Goal: Task Accomplishment & Management: Use online tool/utility

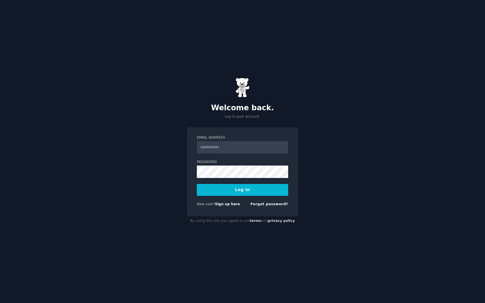
type input "**********"
click at [215, 189] on button "Log In" at bounding box center [242, 190] width 91 height 12
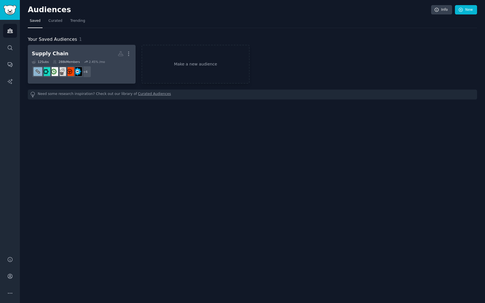
click at [111, 76] on dd "+ 6" at bounding box center [82, 72] width 100 height 16
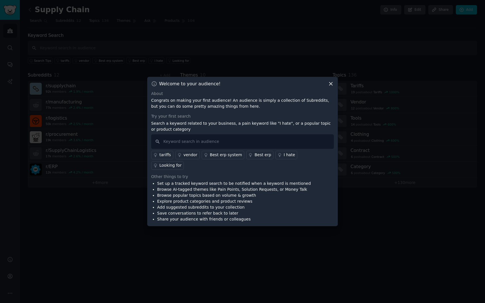
click at [332, 87] on icon at bounding box center [331, 84] width 6 height 6
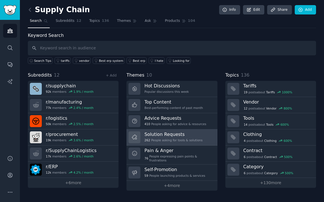
click at [189, 137] on h3 "Solution Requests" at bounding box center [173, 134] width 58 height 6
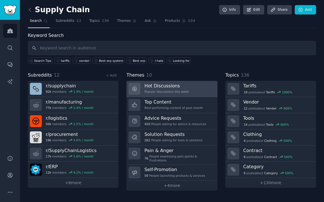
click at [178, 89] on div "Hot Discussions Popular discussions this week" at bounding box center [166, 89] width 44 height 12
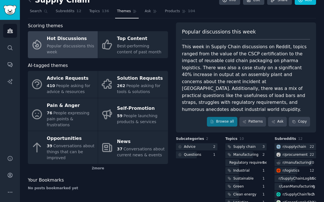
scroll to position [10, 0]
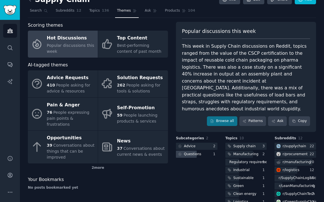
click at [213, 152] on div "1" at bounding box center [215, 154] width 4 height 5
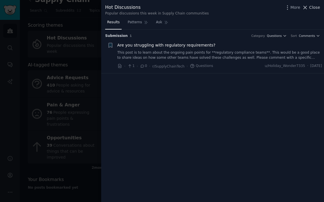
click at [310, 9] on span "Close" at bounding box center [314, 8] width 11 height 6
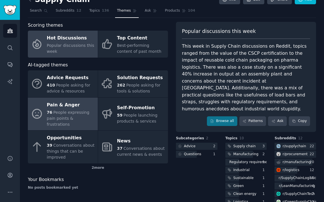
click at [71, 116] on span "People expressing pain points & frustrations" at bounding box center [68, 118] width 43 height 16
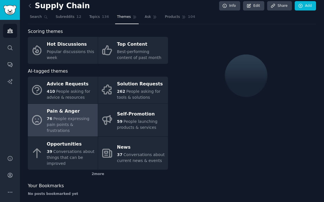
scroll to position [10, 0]
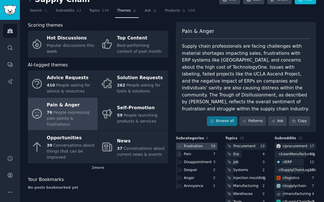
click at [202, 143] on div at bounding box center [196, 146] width 41 height 7
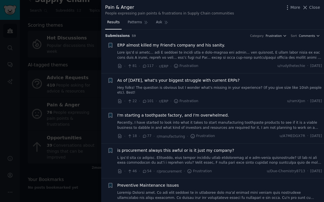
click at [199, 48] on span "ERP almost killed my Friend's company and his sanity." at bounding box center [171, 45] width 108 height 6
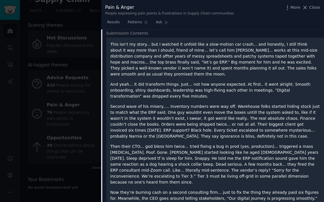
scroll to position [60, 0]
click at [164, 23] on icon at bounding box center [166, 22] width 4 height 4
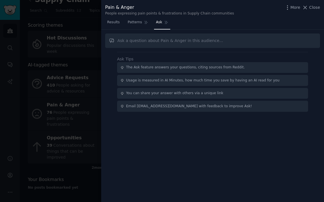
click at [175, 40] on input "text" at bounding box center [212, 40] width 215 height 14
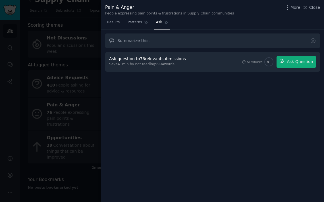
click at [210, 41] on input "Summarize this." at bounding box center [212, 40] width 215 height 14
type input "Summarize this"
click at [192, 66] on div "Ask question to 76 relevant submissions Save 41 min by not reading 9994 words A…" at bounding box center [212, 62] width 207 height 12
click at [289, 66] on button "Ask Question" at bounding box center [295, 62] width 39 height 12
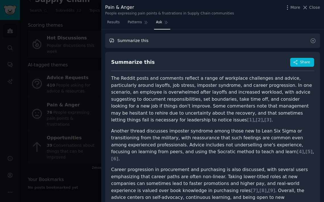
click at [155, 41] on input "Summarize this" at bounding box center [212, 40] width 215 height 14
type input "i"
paste input "Does this have any insights to help develop a piece of software?"
type input "Does this have any insights to help develop a piece of software?"
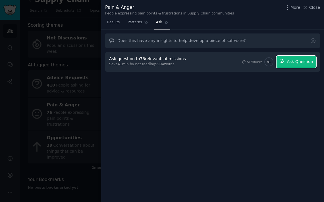
click at [301, 66] on button "Ask Question" at bounding box center [295, 62] width 39 height 12
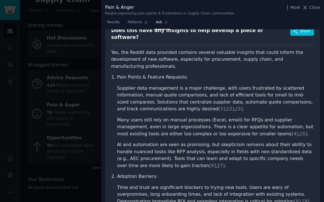
scroll to position [32, 0]
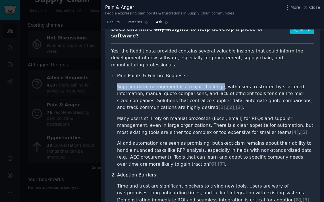
drag, startPoint x: 118, startPoint y: 75, endPoint x: 213, endPoint y: 75, distance: 95.7
click at [213, 83] on li "Supplier data management is a major challenge, with users frustrated by scatter…" at bounding box center [215, 97] width 197 height 28
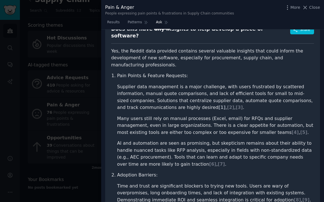
click at [218, 105] on span "[ 1 ]" at bounding box center [221, 107] width 7 height 5
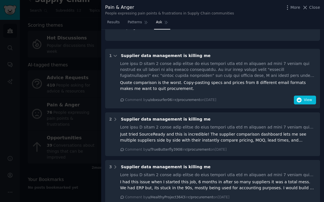
scroll to position [341, 0]
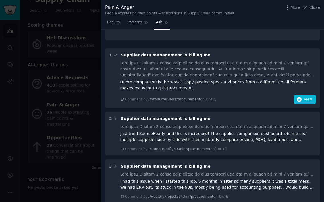
click at [182, 60] on div at bounding box center [218, 69] width 196 height 18
click at [306, 95] on button "View" at bounding box center [304, 99] width 22 height 9
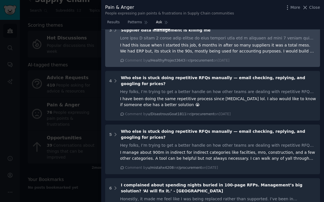
scroll to position [478, 0]
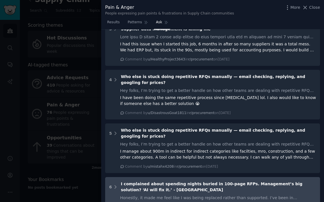
click at [188, 195] on div "Honestly, it made me feel like I was being replaced rather than supported. I’ve…" at bounding box center [218, 198] width 196 height 6
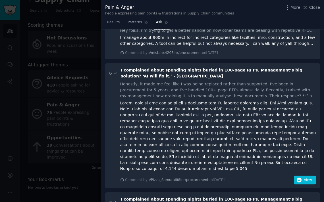
scroll to position [592, 0]
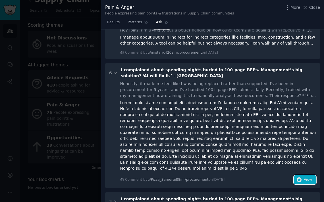
click at [294, 175] on button "View" at bounding box center [304, 179] width 22 height 9
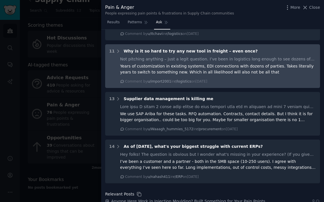
scroll to position [937, 0]
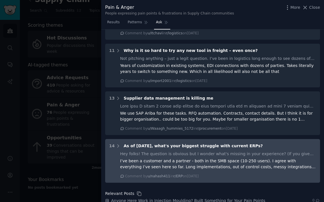
click at [148, 158] on div "I’ve been a customer and a partner - both in the SMB space (10-250 users). I ag…" at bounding box center [218, 164] width 196 height 12
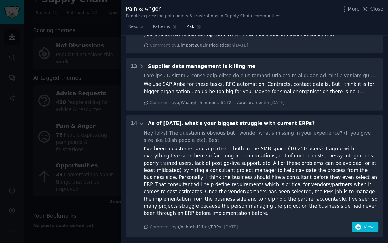
scroll to position [982, 0]
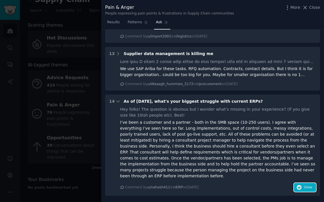
click at [309, 183] on button "View" at bounding box center [304, 187] width 22 height 9
click at [146, 99] on span "As of today, what's your biggest struggle with current ERPs?" at bounding box center [192, 101] width 139 height 5
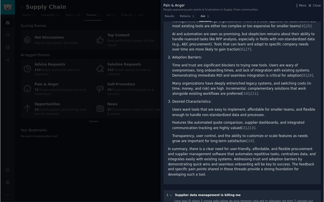
scroll to position [0, 0]
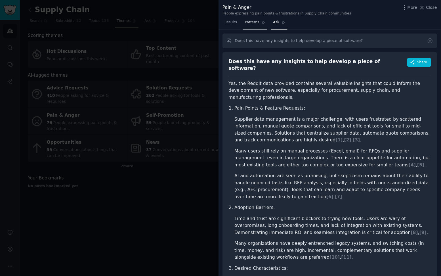
click at [252, 21] on span "Patterns" at bounding box center [252, 22] width 14 height 5
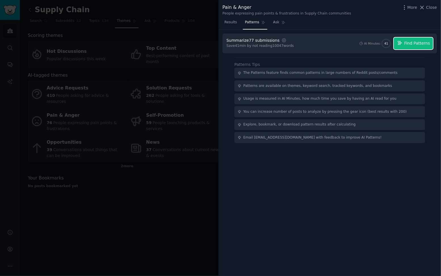
click at [424, 47] on button "Find Patterns" at bounding box center [413, 43] width 39 height 12
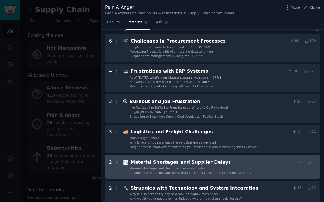
scroll to position [28, 0]
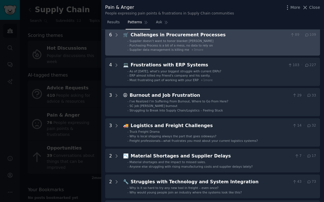
click at [227, 43] on li "- Supplier doesn’t want to honor blanket PO" at bounding box center [221, 41] width 188 height 4
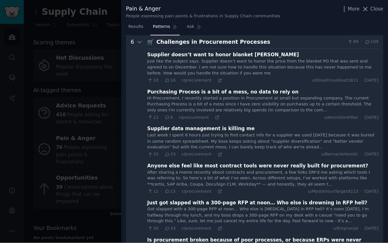
scroll to position [26, 0]
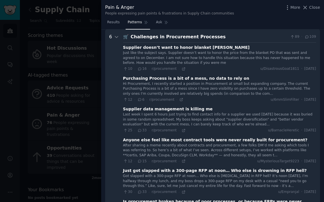
click at [226, 38] on div "Challenges in Procurement Processes" at bounding box center [209, 36] width 157 height 7
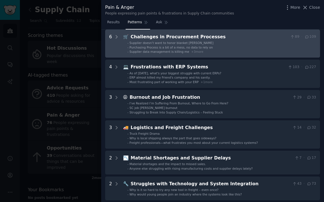
click at [215, 47] on li "- Purchasing Process is a bit of a mess, no data to rely on" at bounding box center [221, 47] width 188 height 4
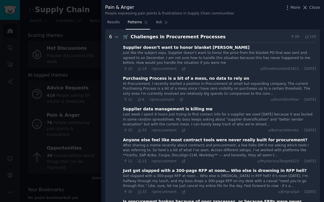
click at [211, 79] on div "Purchasing Process is a bit of a mess, no data to rely on" at bounding box center [186, 79] width 126 height 6
click at [194, 80] on div "Purchasing Process is a bit of a mess, no data to rely on" at bounding box center [186, 79] width 126 height 6
click at [147, 75] on div "Supplier doesn’t want to honor blanket PO Just like the subject says. Supplier …" at bounding box center [219, 131] width 193 height 179
click at [134, 80] on div "Purchasing Process is a bit of a mess, no data to rely on" at bounding box center [186, 79] width 126 height 6
click at [140, 99] on icon at bounding box center [139, 99] width 3 height 3
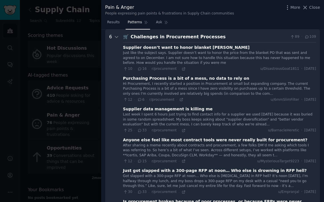
click at [142, 100] on span "6" at bounding box center [140, 99] width 7 height 5
click at [126, 100] on icon at bounding box center [125, 100] width 5 height 4
click at [131, 80] on div "Purchasing Process is a bit of a mess, no data to rely on" at bounding box center [186, 79] width 126 height 6
click at [239, 91] on div "Hi Procurement, I recently started a position in Procurement at small but expan…" at bounding box center [219, 88] width 193 height 15
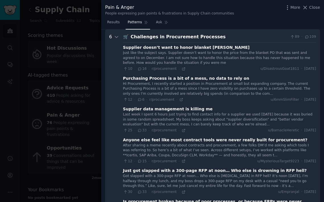
click at [240, 85] on div "Hi Procurement, I recently started a position in Procurement at small but expan…" at bounding box center [219, 88] width 193 height 15
click at [265, 94] on div "Hi Procurement, I recently started a position in Procurement at small but expan…" at bounding box center [219, 88] width 193 height 15
click at [278, 97] on span "u/6mmSlimFilter" at bounding box center [284, 99] width 28 height 5
click at [294, 94] on div "Hi Procurement, I recently started a position in Procurement at small but expan…" at bounding box center [219, 88] width 193 height 15
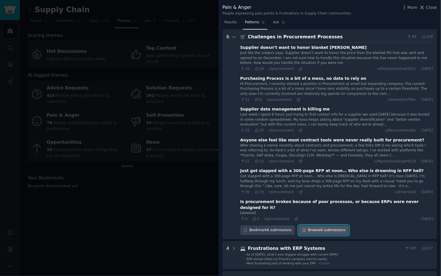
click at [324, 225] on link "Browse 6 submissions" at bounding box center [324, 230] width 50 height 10
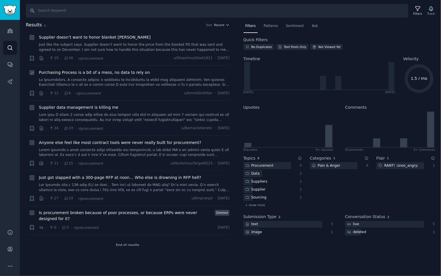
click at [66, 73] on span "Purchasing Process is a bit of a mess, no data to rely on" at bounding box center [94, 73] width 111 height 6
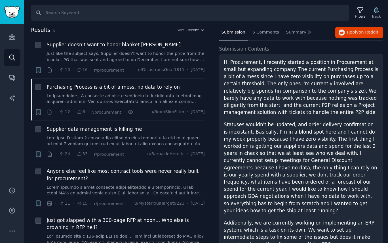
scroll to position [59, 0]
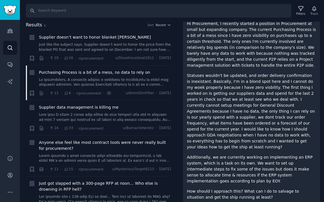
click at [223, 131] on p "Statuses wouldn't be updated, and order delivery confirmation is inexistant. Ba…" at bounding box center [251, 111] width 129 height 77
copy p "GDA"
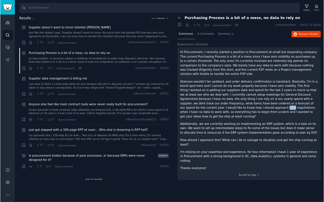
scroll to position [0, 0]
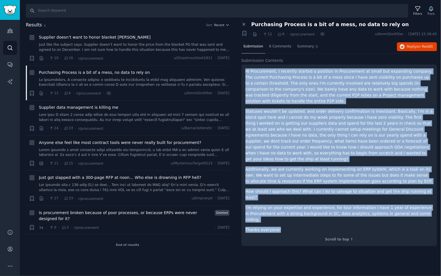
drag, startPoint x: 280, startPoint y: 212, endPoint x: 246, endPoint y: 68, distance: 147.7
click at [246, 68] on div "Hi Procurement, I recently started a position in Procurement at small but expan…" at bounding box center [340, 150] width 188 height 164
copy div "Hi Procurement, I recently started a position in Procurement at small but expan…"
click at [372, 166] on p "Additionally, we are currently working on implementing an ERP system, which is …" at bounding box center [340, 175] width 188 height 18
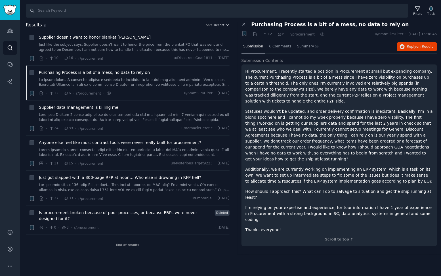
click at [337, 134] on p "Statuses wouldn't be updated, and order delivery confirmation is inexistant. Ba…" at bounding box center [340, 135] width 188 height 54
click at [323, 144] on p "Statuses wouldn't be updated, and order delivery confirmation is inexistant. Ba…" at bounding box center [340, 135] width 188 height 54
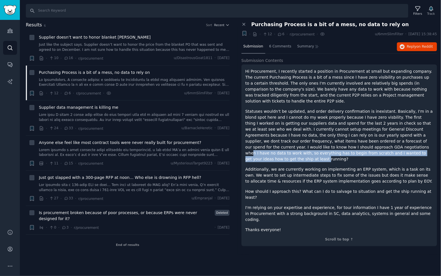
drag, startPoint x: 318, startPoint y: 148, endPoint x: 366, endPoint y: 155, distance: 48.7
click at [366, 155] on p "Statuses wouldn't be updated, and order delivery confirmation is inexistant. Ba…" at bounding box center [340, 135] width 188 height 54
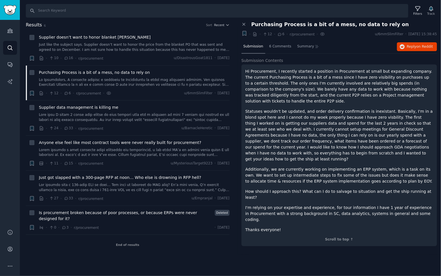
click at [379, 154] on p "Statuses wouldn't be updated, and order delivery confirmation is inexistant. Ba…" at bounding box center [340, 135] width 188 height 54
click at [279, 46] on span "6 Comments" at bounding box center [280, 46] width 22 height 5
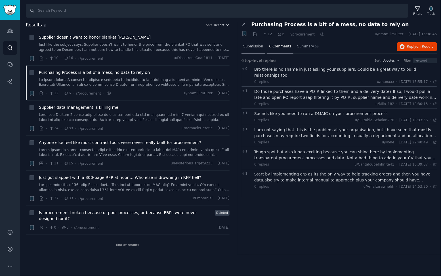
click at [254, 46] on span "Submission" at bounding box center [254, 46] width 20 height 5
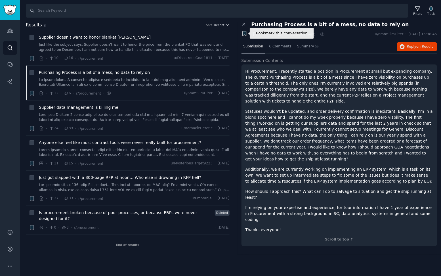
click at [246, 34] on icon "button" at bounding box center [244, 33] width 3 height 5
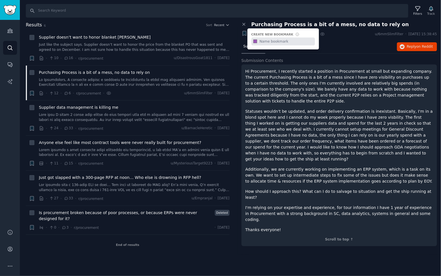
click at [281, 40] on input "text" at bounding box center [287, 41] width 56 height 8
type input "Learning re SMBs Procurement"
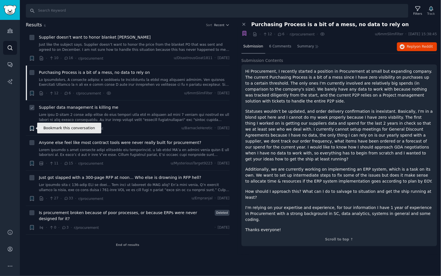
click at [32, 129] on icon "button" at bounding box center [31, 128] width 3 height 5
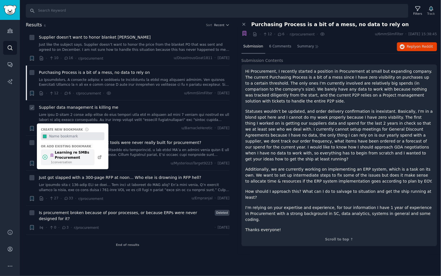
click at [81, 160] on div "Learning re SMBs Procurement" at bounding box center [71, 155] width 42 height 10
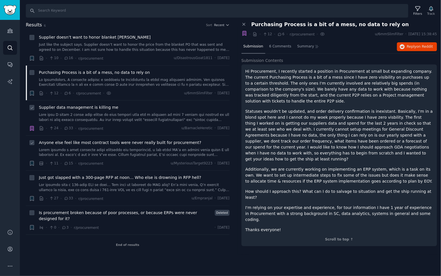
click at [123, 162] on div "· 11 · 15 · r/procurement u/MysteriousTarget9223 · Fri 11/07/2025" at bounding box center [134, 163] width 191 height 6
click at [127, 155] on link at bounding box center [134, 153] width 191 height 10
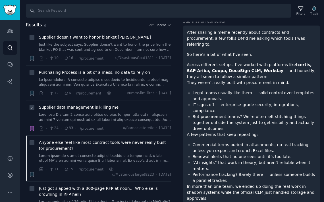
scroll to position [51, 0]
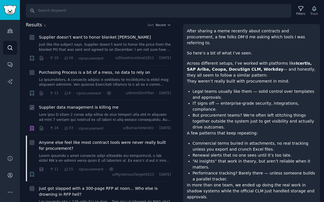
click at [224, 62] on strong "Icertis, SAP Ariba, Coupa, DocuSign CLM, Workday" at bounding box center [249, 66] width 125 height 11
click at [208, 62] on strong "Icertis, SAP Ariba, Coupa, DocuSign CLM, Workday" at bounding box center [249, 66] width 125 height 11
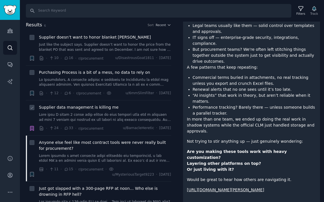
scroll to position [118, 0]
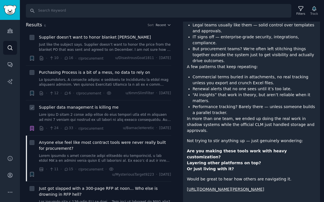
click at [225, 92] on li "“AI insights” that work in theory, but aren’t reliable when it matters." at bounding box center [253, 98] width 123 height 12
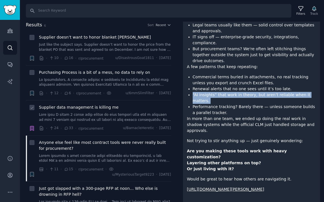
click at [225, 92] on li "“AI insights” that work in theory, but aren’t reliable when it matters." at bounding box center [253, 98] width 123 height 12
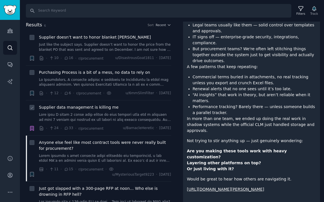
click at [225, 104] on li "Performance tracking? Barely there — unless someone builds a parallel tracker." at bounding box center [253, 110] width 123 height 12
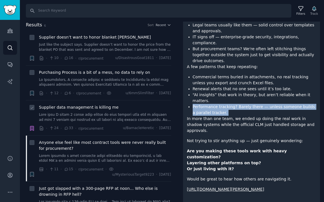
click at [225, 104] on li "Performance tracking? Barely there — unless someone builds a parallel tracker." at bounding box center [253, 110] width 123 height 12
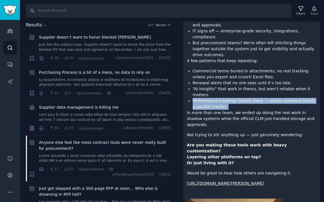
scroll to position [124, 0]
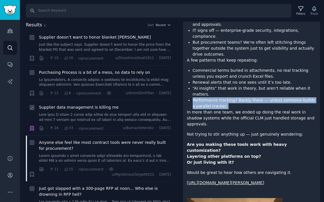
click at [225, 97] on li "Performance tracking? Barely there — unless someone builds a parallel tracker." at bounding box center [253, 103] width 123 height 12
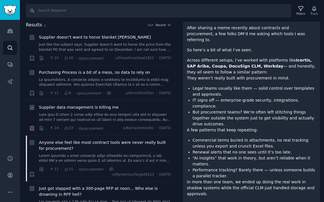
scroll to position [0, 0]
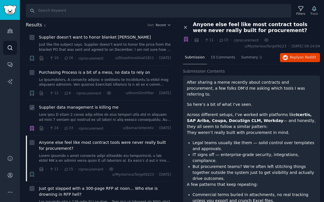
click at [185, 27] on icon at bounding box center [185, 27] width 3 height 3
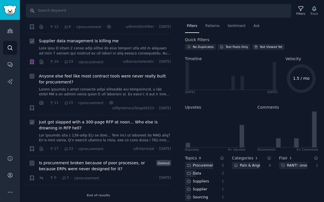
scroll to position [69, 0]
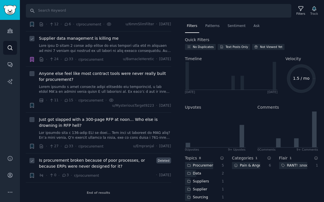
click at [105, 168] on span "Is procurement broken because of poor processes, or because ERPs were never des…" at bounding box center [96, 164] width 115 height 12
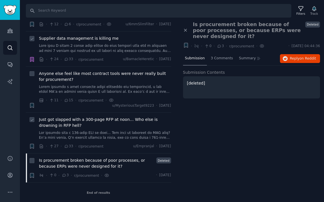
click at [92, 122] on span "Just got slapped with a 300-page RFP at noon… Who else is drowning in RFP hell?" at bounding box center [105, 123] width 132 height 12
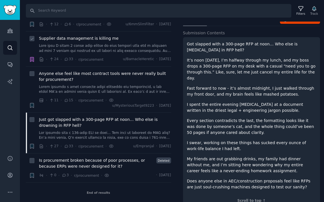
scroll to position [43, 0]
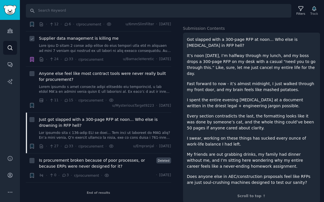
click at [237, 115] on p "Every section contradicts the last, the formatting looks like it was done by so…" at bounding box center [251, 122] width 129 height 18
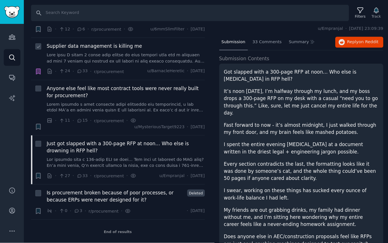
scroll to position [0, 0]
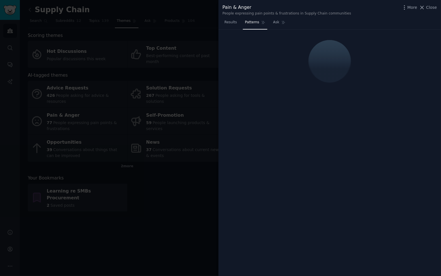
click at [91, 31] on div at bounding box center [220, 138] width 441 height 276
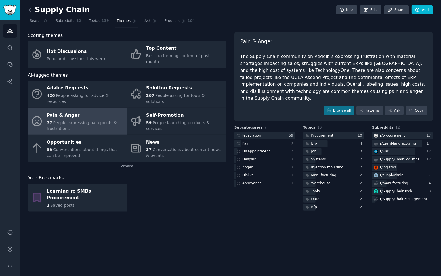
click at [144, 184] on div "Learning re SMBs Procurement 2 Saved posts" at bounding box center [127, 198] width 199 height 28
click at [373, 106] on link "Patterns" at bounding box center [370, 111] width 27 height 10
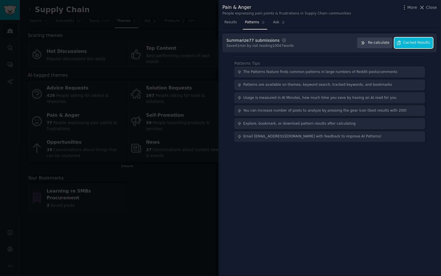
click at [411, 43] on span "Cached Results" at bounding box center [417, 42] width 27 height 5
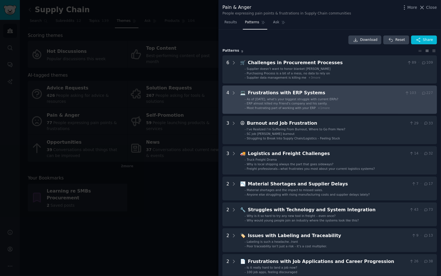
click at [362, 95] on div "Frustrations with ERP Systems" at bounding box center [325, 92] width 155 height 7
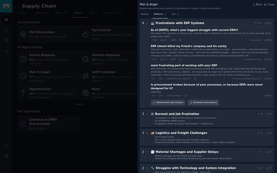
scroll to position [56, 0]
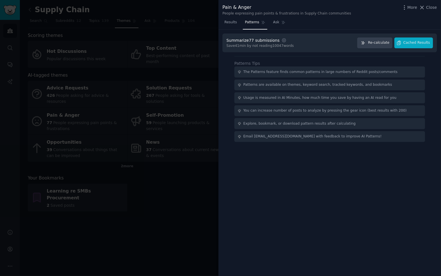
click at [145, 232] on div at bounding box center [220, 138] width 441 height 276
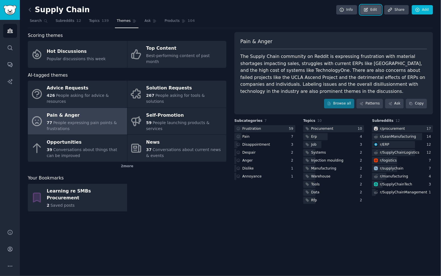
click at [369, 10] on icon at bounding box center [366, 9] width 5 height 5
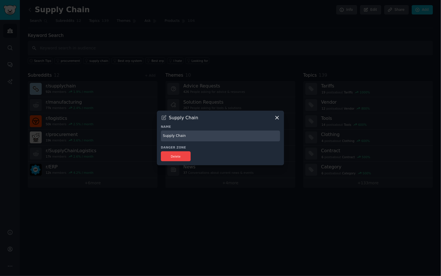
click at [280, 116] on icon at bounding box center [277, 118] width 6 height 6
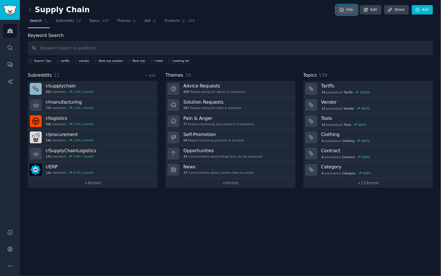
click at [346, 9] on link "Info" at bounding box center [346, 10] width 21 height 10
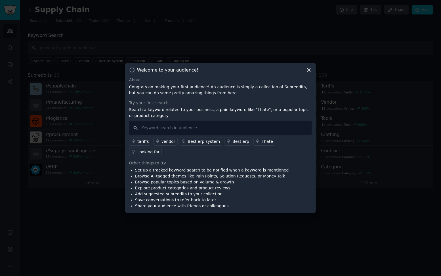
click at [310, 73] on icon at bounding box center [309, 70] width 6 height 6
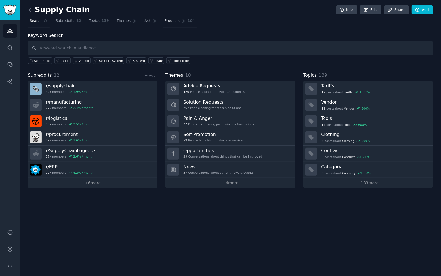
click at [181, 24] on link "Products 104" at bounding box center [180, 22] width 34 height 12
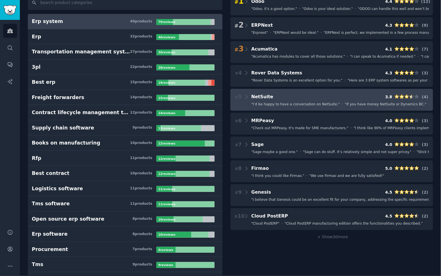
scroll to position [45, 0]
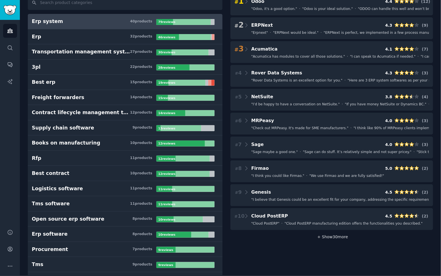
click at [329, 234] on span "+ Show 30 more" at bounding box center [331, 236] width 33 height 5
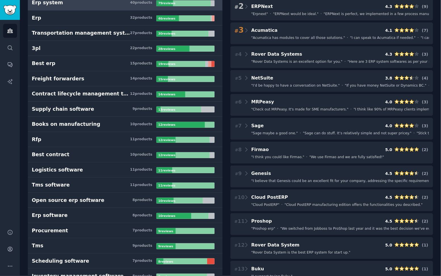
scroll to position [0, 0]
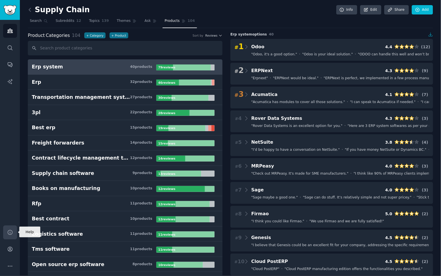
click at [11, 234] on icon "Sidebar" at bounding box center [10, 232] width 5 height 5
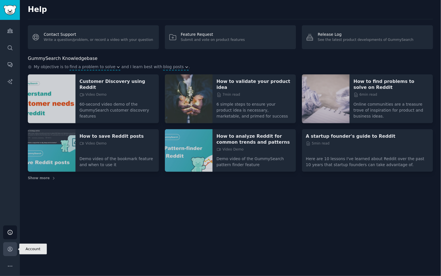
click at [15, 243] on link "Account" at bounding box center [10, 249] width 14 height 14
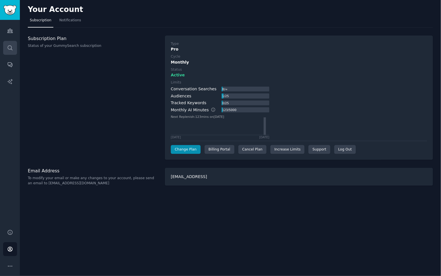
click at [11, 53] on link "Search" at bounding box center [10, 48] width 14 height 14
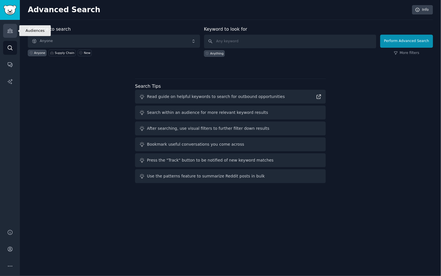
click at [11, 37] on link "Audiences" at bounding box center [10, 31] width 14 height 14
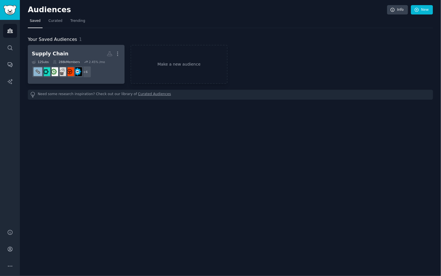
click at [80, 49] on h2 "Supply Chain More" at bounding box center [76, 54] width 89 height 10
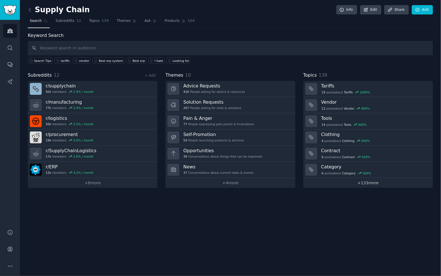
click at [377, 184] on link "+ 133 more" at bounding box center [368, 183] width 130 height 10
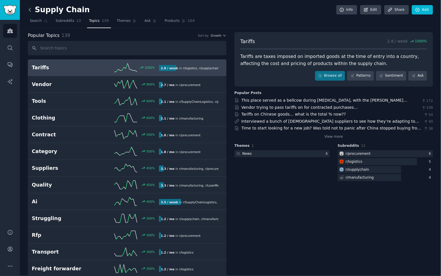
click at [30, 9] on icon at bounding box center [30, 10] width 6 height 6
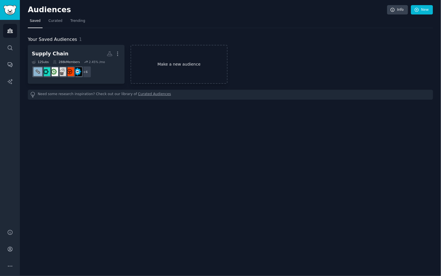
click at [178, 68] on link "Make a new audience" at bounding box center [179, 64] width 97 height 39
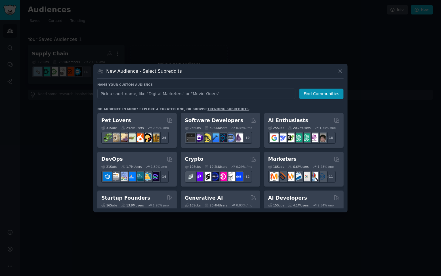
click at [213, 97] on input "text" at bounding box center [196, 94] width 198 height 11
type input "SMB Research V0"
click at [313, 95] on button "Find Communities" at bounding box center [321, 94] width 44 height 11
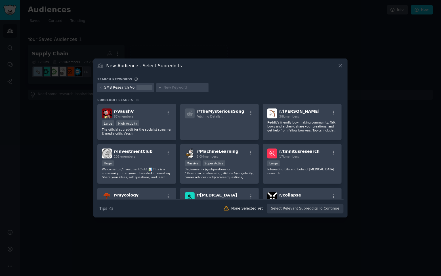
click at [180, 89] on input "text" at bounding box center [184, 87] width 43 height 5
type input "SME"
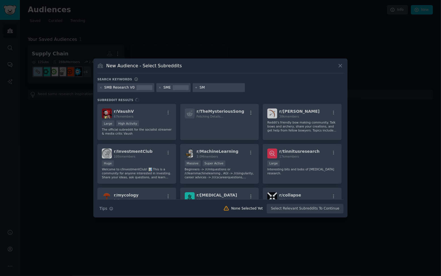
type input "SMB"
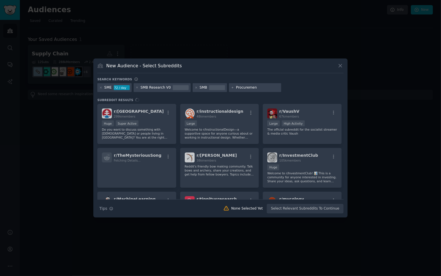
type input "Procurement"
type input "Sourcing"
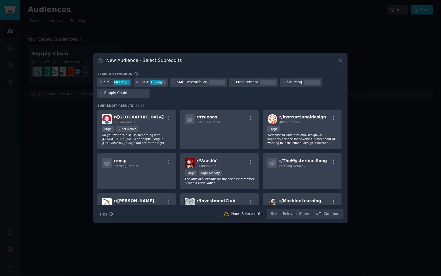
type input "Supply Chain"
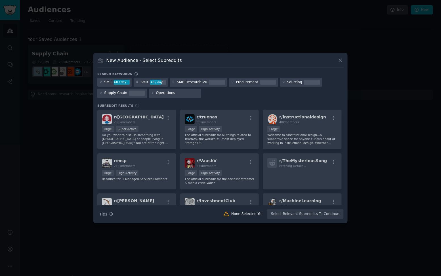
type input "Operations"
type input "Manufacturing"
type input "Industrial Ops"
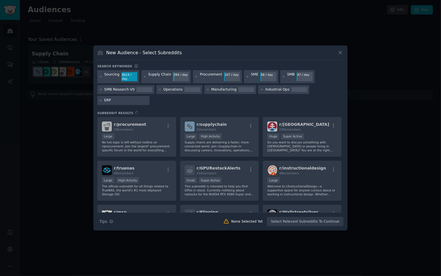
type input "ERP"
type input "Trade"
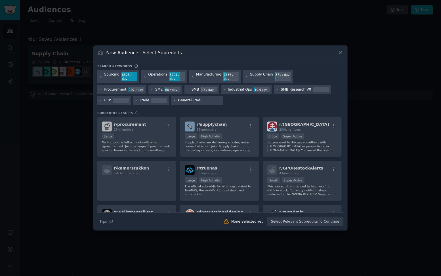
type input "General Trade"
type input "Suppliers"
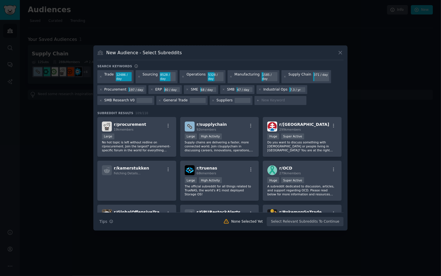
type input "S"
type input "Supplier Onboarding"
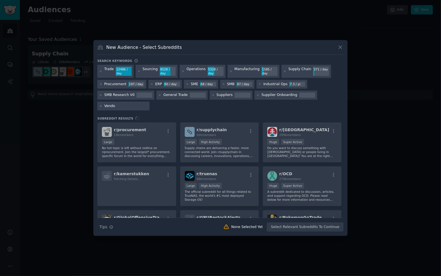
type input "Vendor"
type input "Vendor Onboarding"
type input "Supplier Relationship Management"
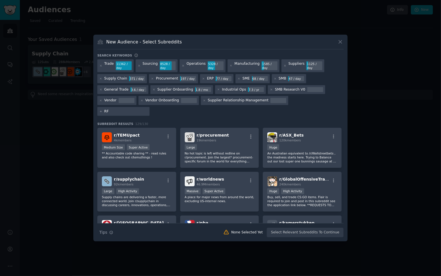
type input "RFQ"
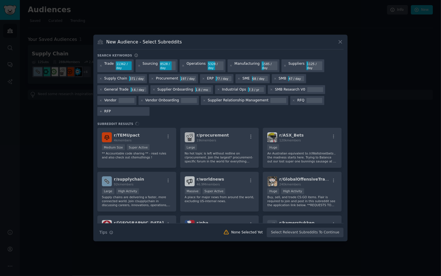
type input "RFP"
type input "Purchase Order Process"
type input "Contract Life Cycle Management"
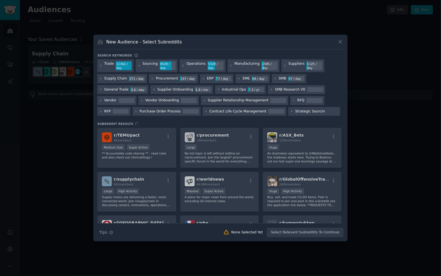
type input "Strategic Sourcing"
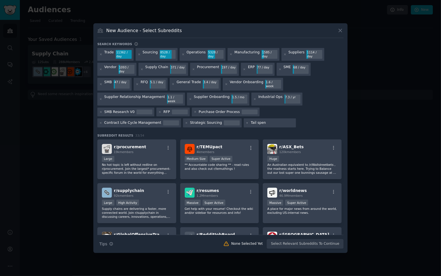
type input "Tail spend"
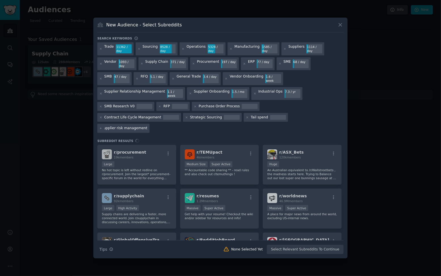
type input "supplier risk management"
type input "category management"
type input "net suite"
type input "sap"
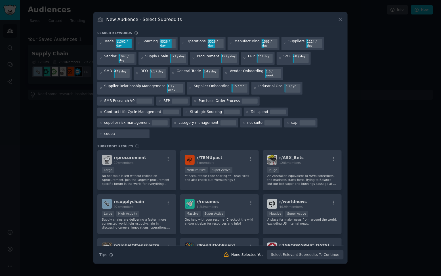
type input "coupa"
type input "invoicing"
type input "PO"
type input "Inventory Management"
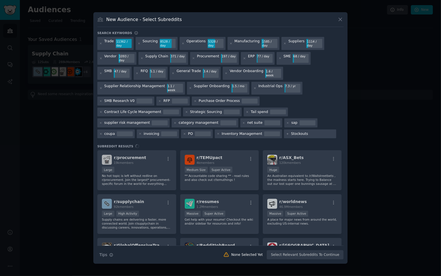
type input "Stockouts"
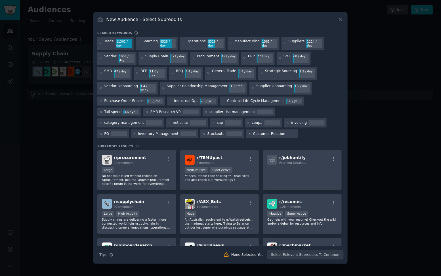
type input "Customer Relations"
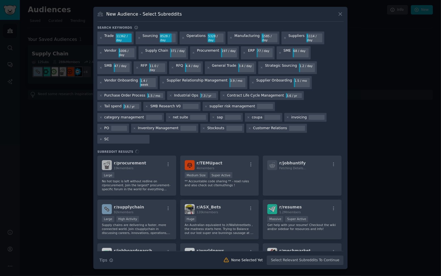
type input "S"
type input "Customer Support"
type input "SLA Manaagement"
type input "First Call Resolution"
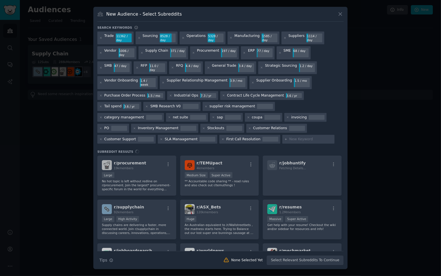
type input "C"
type input "Phone Support"
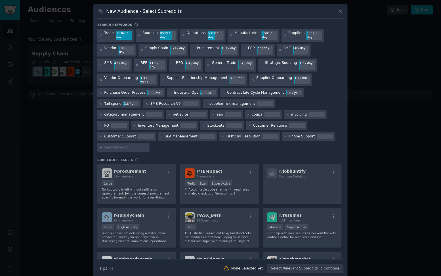
click at [176, 158] on h3 "Subreddit Results" at bounding box center [220, 160] width 246 height 4
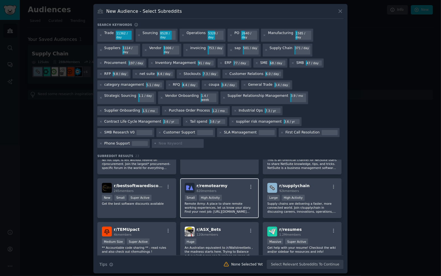
scroll to position [27, 0]
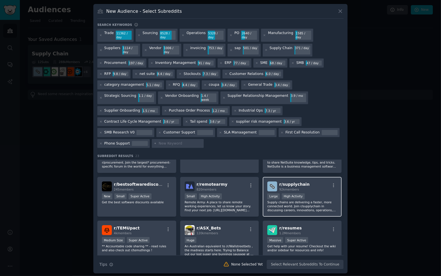
click at [321, 200] on p "Supply chains are delivering a faster, more connected world. Join r/supplychain…" at bounding box center [302, 206] width 70 height 12
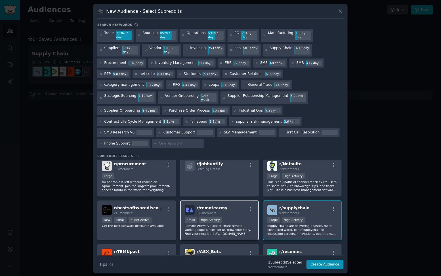
scroll to position [0, 0]
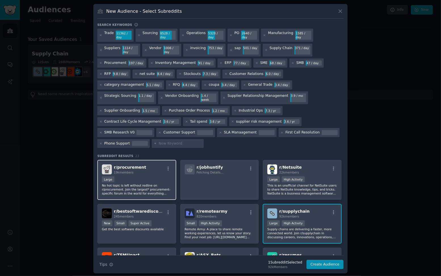
click at [169, 177] on div "Large" at bounding box center [137, 179] width 70 height 7
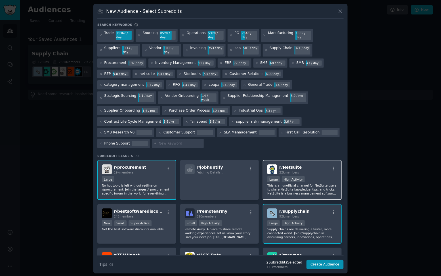
click at [288, 191] on p "This is an unofficial channel for NetSuite users to share NetSuite knowledge, t…" at bounding box center [302, 189] width 70 height 12
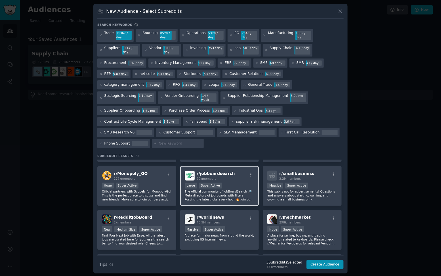
scroll to position [126, 0]
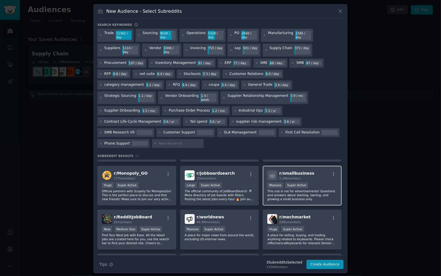
click at [286, 193] on p "This sub is not for advertisements! Questions and answers about starting, ownin…" at bounding box center [302, 195] width 70 height 12
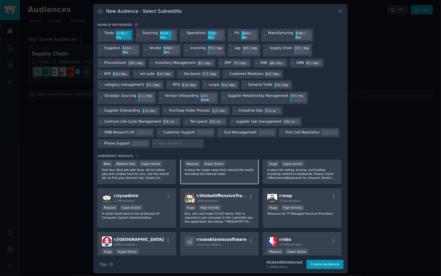
scroll to position [196, 0]
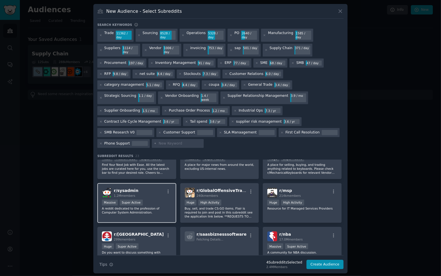
click at [160, 213] on div "r/ sysadmin 1.2M members Massive Super Active A reddit dedicated to the profess…" at bounding box center [136, 203] width 79 height 40
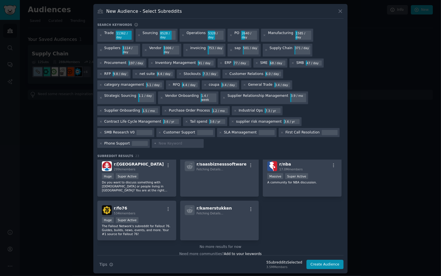
scroll to position [270, 0]
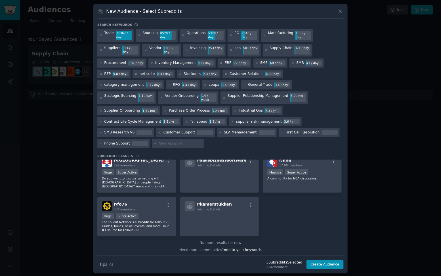
click at [222, 240] on div "No more results for now" at bounding box center [220, 242] width 246 height 5
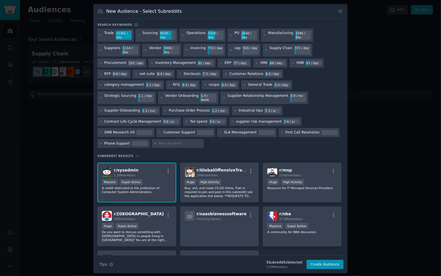
scroll to position [216, 0]
click at [101, 131] on icon at bounding box center [100, 132] width 3 height 3
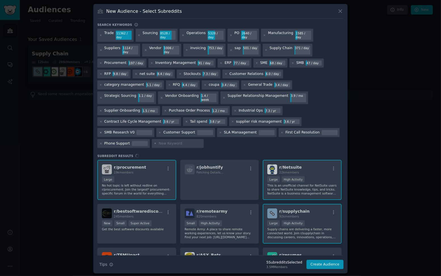
click at [100, 131] on icon at bounding box center [100, 132] width 3 height 3
click at [101, 131] on icon at bounding box center [100, 132] width 3 height 3
click at [102, 131] on icon at bounding box center [100, 132] width 3 height 3
click at [159, 131] on icon at bounding box center [159, 132] width 3 height 3
click at [158, 131] on icon at bounding box center [159, 132] width 3 height 3
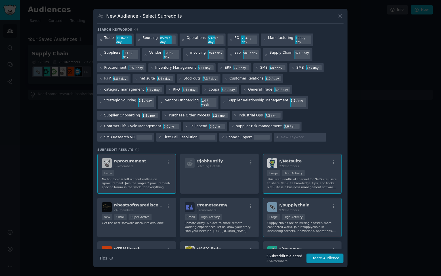
click at [159, 136] on icon at bounding box center [159, 137] width 3 height 3
click at [230, 132] on div "Trade 11362 / day Sourcing 8528 / day Operations 5328 / day PO 2640 / day Manuf…" at bounding box center [220, 88] width 246 height 110
click at [117, 137] on div "SMB Research V0" at bounding box center [119, 137] width 30 height 5
click at [125, 135] on div "SMB Research V0" at bounding box center [119, 137] width 30 height 5
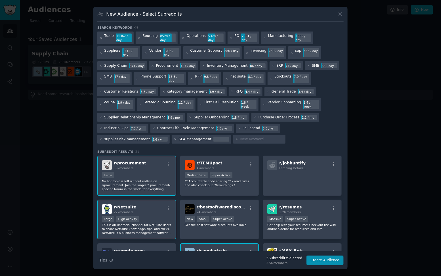
click at [293, 136] on div "Trade 11362 / day Sourcing 8528 / day Operations 5328 / day PO 2561 / day Manuf…" at bounding box center [220, 89] width 246 height 114
click at [174, 138] on icon at bounding box center [175, 139] width 3 height 3
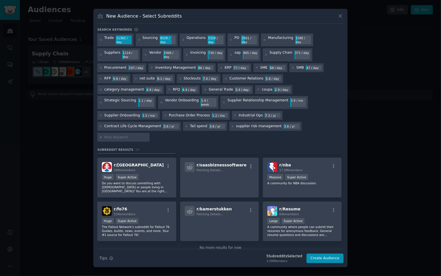
scroll to position [270, 0]
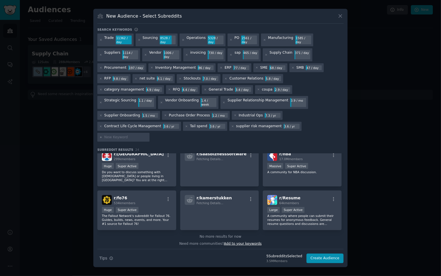
click at [235, 242] on span "Add to your keywords" at bounding box center [243, 244] width 38 height 4
click at [246, 236] on div "No more results for now" at bounding box center [220, 236] width 246 height 5
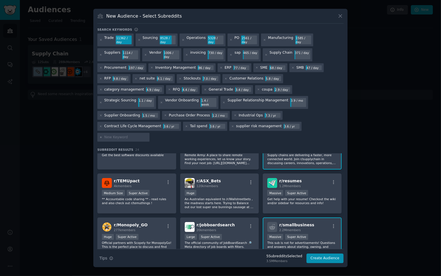
scroll to position [0, 0]
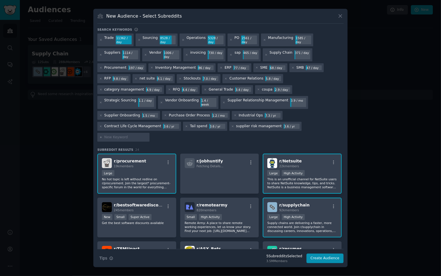
click at [134, 135] on input "text" at bounding box center [125, 137] width 43 height 5
type input "restaurant"
click at [165, 137] on div "Trade 11362 / day Sourcing 8528 / day Operations 5328 / day PO 2561 / day Manuf…" at bounding box center [220, 88] width 246 height 110
click at [130, 137] on input "restaurant" at bounding box center [125, 137] width 43 height 5
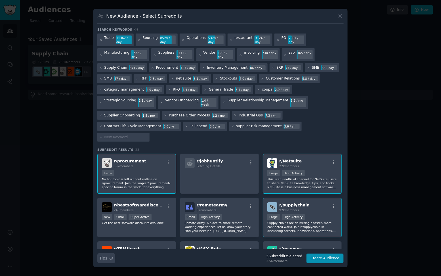
click at [108, 260] on button "Search Tips Tips" at bounding box center [106, 258] width 18 height 10
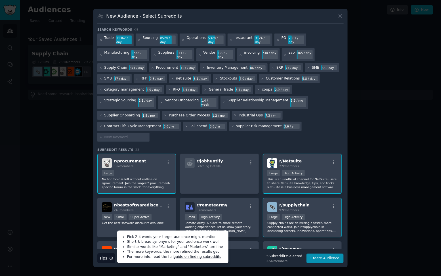
click at [162, 148] on h3 "Subreddit Results 23" at bounding box center [220, 150] width 246 height 4
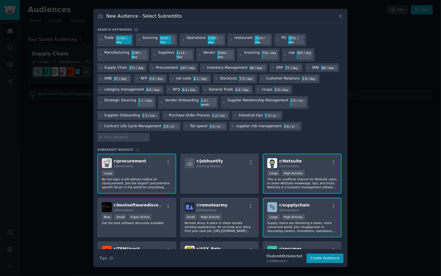
click at [231, 125] on icon at bounding box center [232, 126] width 3 height 3
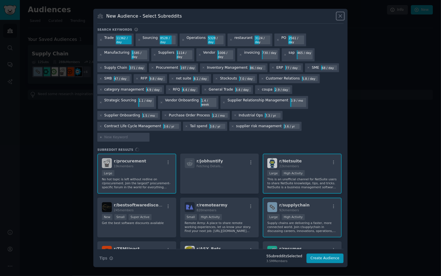
click at [341, 15] on icon at bounding box center [340, 16] width 6 height 6
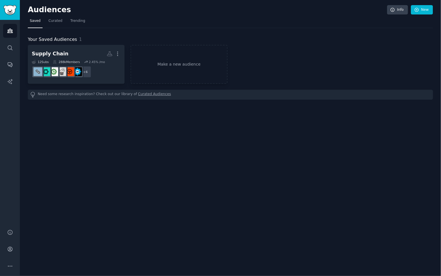
click at [196, 144] on div "Audiences Info New Saved Curated Trending Your Saved Audiences 1 Supply Chain M…" at bounding box center [230, 138] width 421 height 276
click at [156, 73] on link "Make a new audience" at bounding box center [179, 64] width 97 height 39
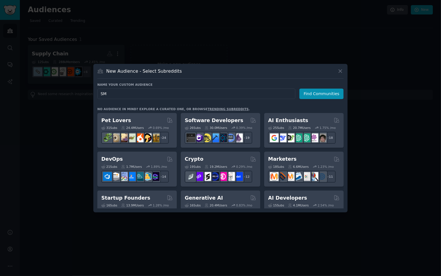
type input "SME"
click button "Find Communities" at bounding box center [321, 94] width 44 height 11
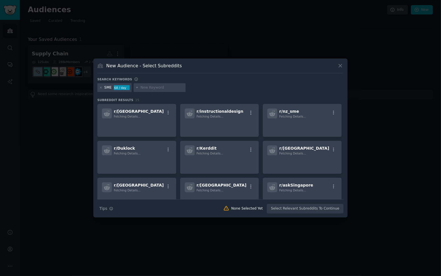
click at [171, 89] on input "text" at bounding box center [162, 87] width 43 height 5
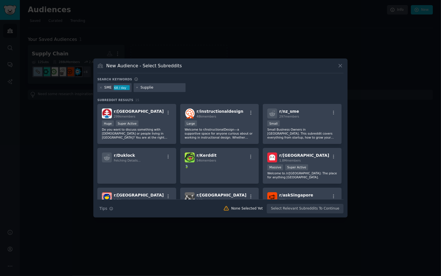
type input "Supplier"
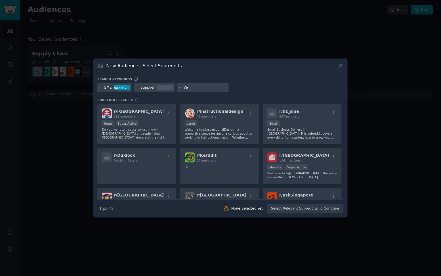
type input "V"
type input "Procurement"
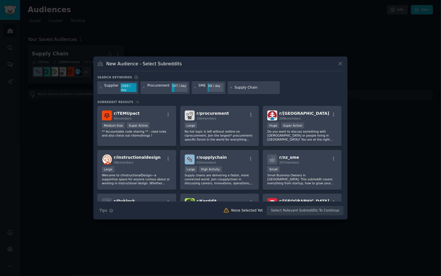
type input "Supply Chain"
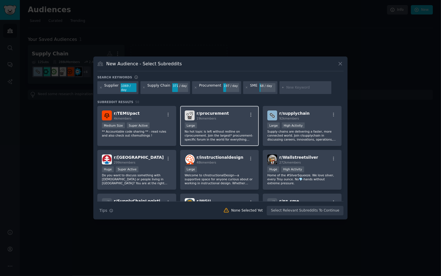
click at [220, 127] on div "Large" at bounding box center [220, 125] width 70 height 7
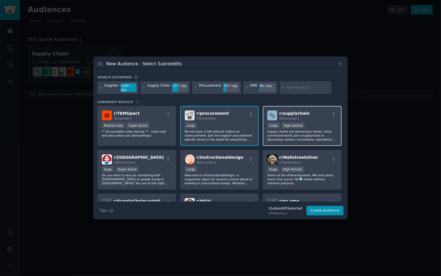
click at [298, 131] on p "Supply chains are delivering a faster, more connected world. Join r/supplychain…" at bounding box center [302, 135] width 70 height 12
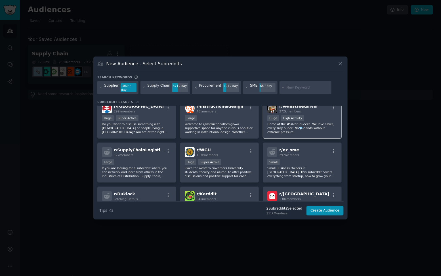
scroll to position [51, 0]
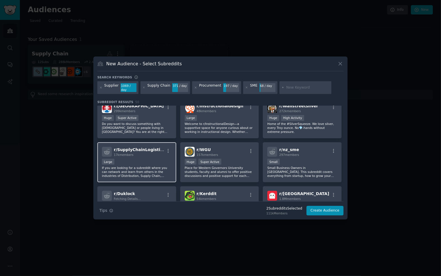
click at [139, 159] on div "Large" at bounding box center [137, 162] width 70 height 7
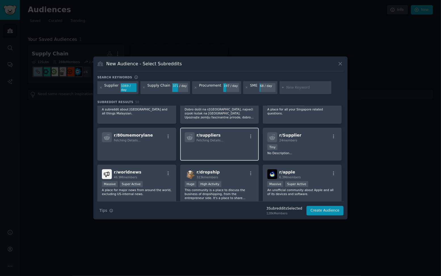
scroll to position [194, 0]
click at [214, 151] on p at bounding box center [220, 150] width 70 height 12
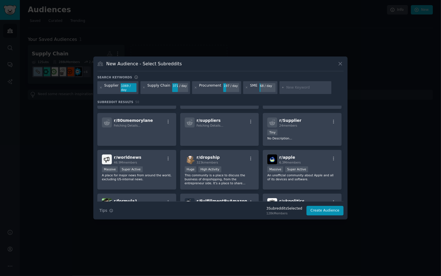
scroll to position [0, 0]
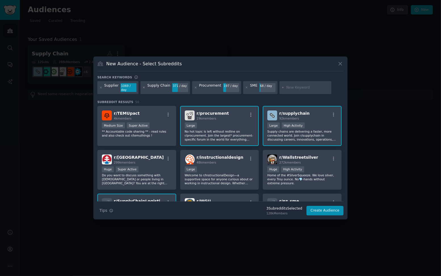
click at [142, 88] on icon at bounding box center [143, 87] width 3 height 3
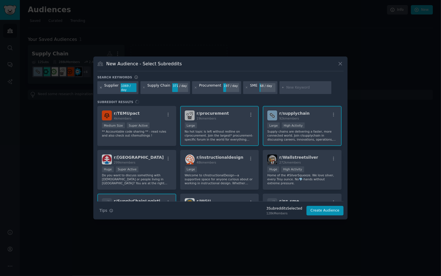
click at [100, 87] on icon at bounding box center [100, 87] width 3 height 3
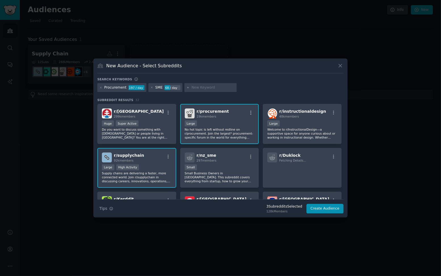
click at [100, 87] on icon at bounding box center [100, 87] width 3 height 3
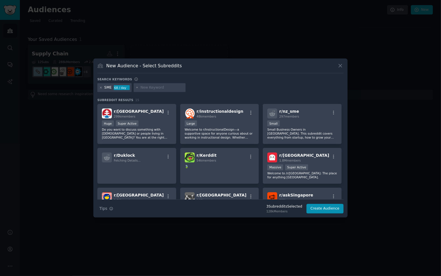
click at [101, 87] on icon at bounding box center [100, 87] width 3 height 3
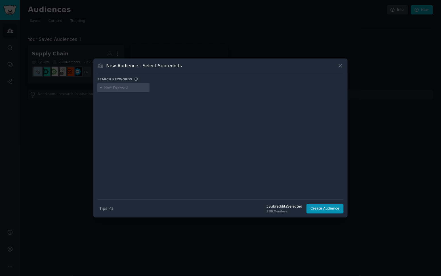
click at [116, 87] on input "text" at bounding box center [125, 87] width 43 height 5
type input "small medium business"
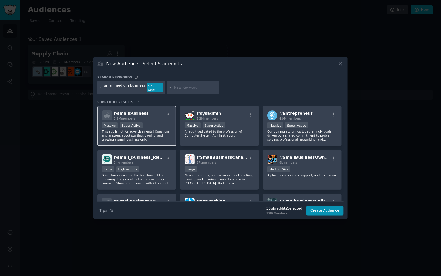
click at [145, 117] on div "r/ smallbusiness 2.2M members" at bounding box center [137, 115] width 70 height 10
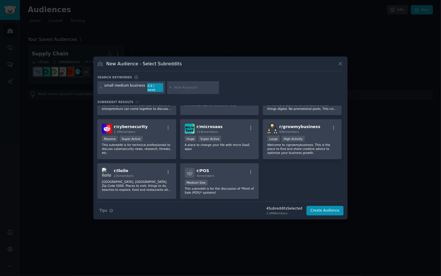
scroll to position [162, 0]
click at [291, 148] on p "Welcome to r/growmybusiness. This is the place to find and share creative advic…" at bounding box center [302, 148] width 70 height 12
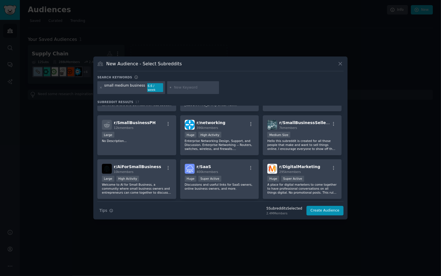
scroll to position [0, 0]
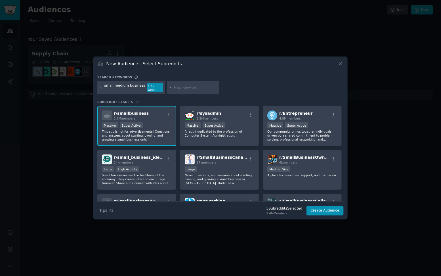
click at [175, 86] on input "text" at bounding box center [195, 87] width 43 height 5
click at [100, 89] on div at bounding box center [100, 87] width 3 height 9
click at [101, 88] on icon at bounding box center [100, 87] width 1 height 1
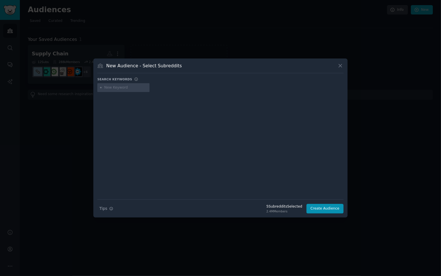
click at [116, 84] on div at bounding box center [123, 87] width 52 height 9
click at [116, 88] on input "text" at bounding box center [125, 87] width 43 height 5
type input "procurement"
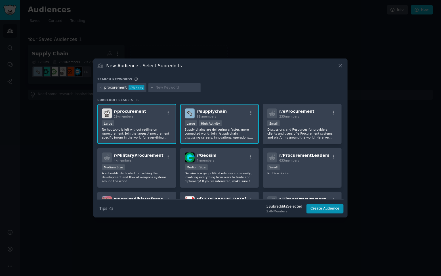
click at [146, 120] on div "Large" at bounding box center [137, 123] width 70 height 7
click at [100, 86] on icon at bounding box center [100, 87] width 3 height 3
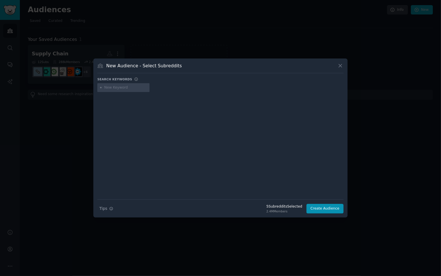
click at [114, 90] on div at bounding box center [123, 87] width 52 height 9
click at [118, 89] on input "text" at bounding box center [125, 87] width 43 height 5
type input "operations"
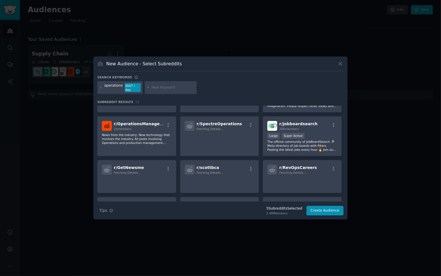
scroll to position [131, 0]
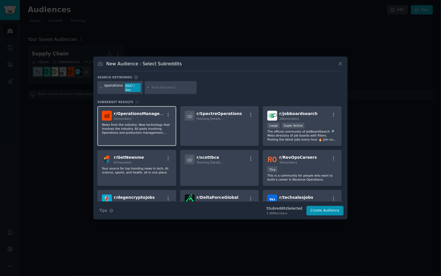
click at [152, 137] on div "r/ OperationsManagement 2k members News from the industry; New technology that …" at bounding box center [136, 126] width 79 height 40
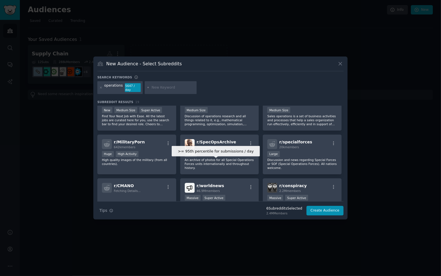
scroll to position [0, 0]
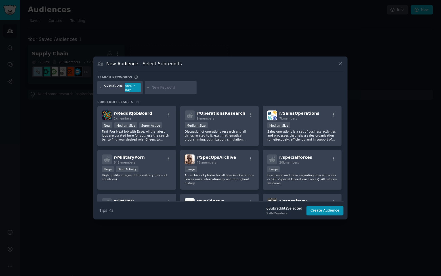
click at [101, 89] on icon at bounding box center [100, 87] width 3 height 3
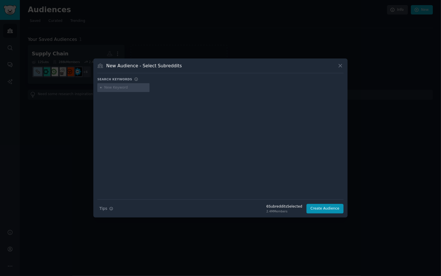
click at [121, 88] on input "text" at bounding box center [125, 87] width 43 height 5
click at [331, 208] on button "Create Audience" at bounding box center [325, 209] width 37 height 10
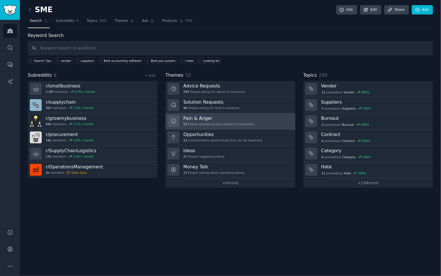
click at [216, 121] on div "Pain & Anger 53 People expressing pain points & frustrations" at bounding box center [218, 121] width 71 height 12
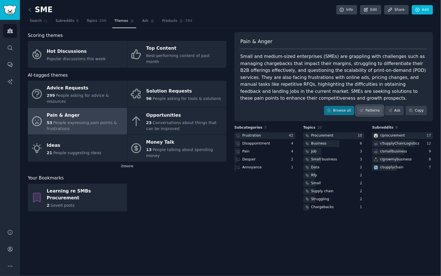
click at [372, 110] on link "Patterns" at bounding box center [370, 111] width 27 height 10
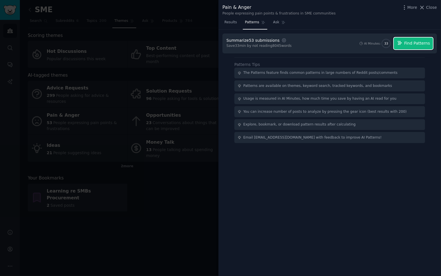
click at [407, 43] on span "Find Patterns" at bounding box center [417, 43] width 26 height 6
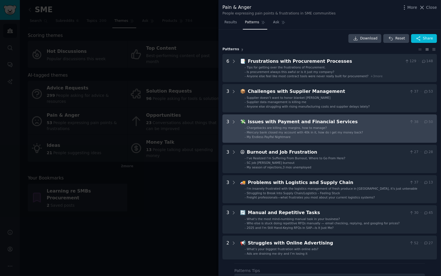
scroll to position [2, 0]
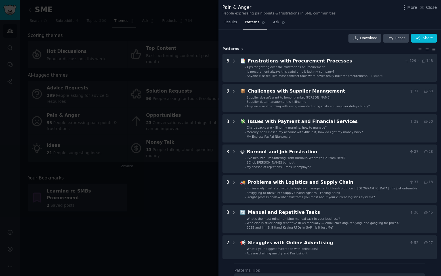
click at [99, 192] on div at bounding box center [220, 138] width 441 height 276
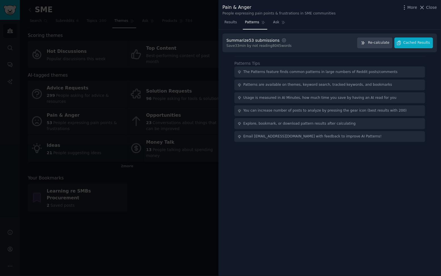
click at [33, 14] on div at bounding box center [220, 138] width 441 height 276
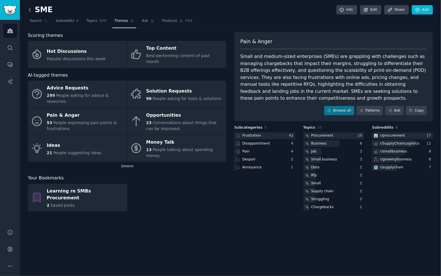
click at [32, 10] on icon at bounding box center [30, 10] width 6 height 6
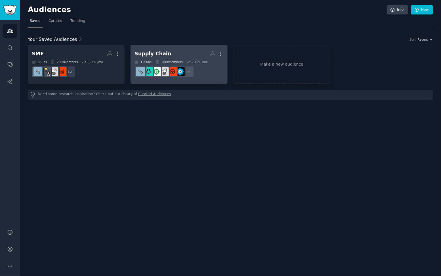
click at [153, 47] on link "Supply Chain More 12 Sub s 288k Members 2.45 % /mo + 6" at bounding box center [179, 64] width 97 height 39
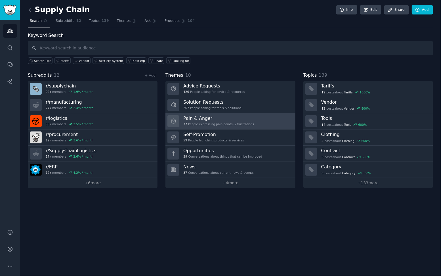
click at [231, 118] on h3 "Pain & Anger" at bounding box center [218, 118] width 71 height 6
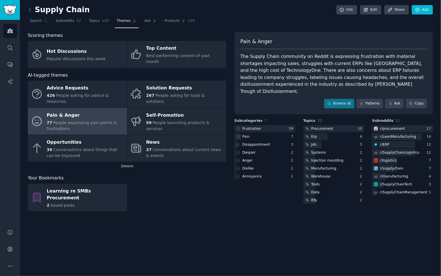
click at [91, 120] on span "People expressing pain points & frustrations" at bounding box center [82, 125] width 70 height 11
click at [362, 102] on icon at bounding box center [361, 103] width 3 height 3
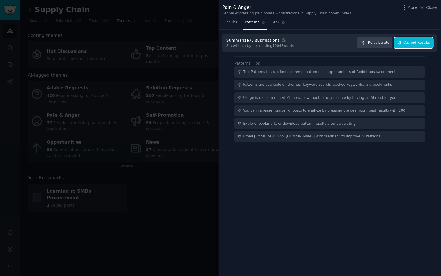
click at [419, 42] on span "Cached Results" at bounding box center [417, 42] width 27 height 5
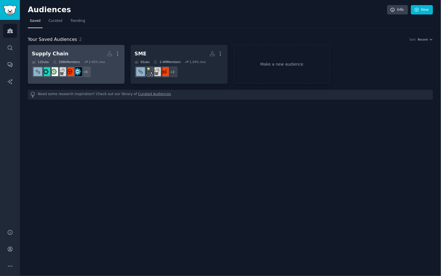
click at [86, 55] on h2 "Supply Chain More" at bounding box center [76, 54] width 89 height 10
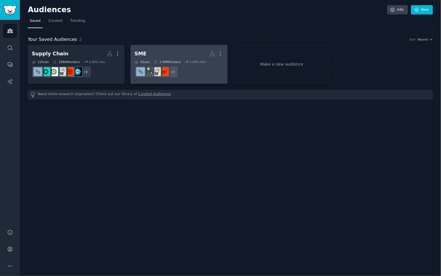
click at [164, 53] on h2 "SME More" at bounding box center [179, 54] width 89 height 10
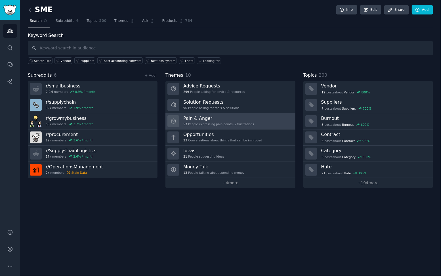
click at [222, 118] on h3 "Pain & Anger" at bounding box center [218, 118] width 71 height 6
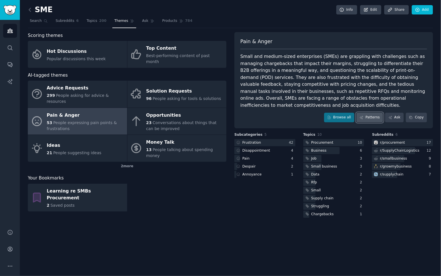
click at [368, 118] on link "Patterns" at bounding box center [370, 118] width 27 height 10
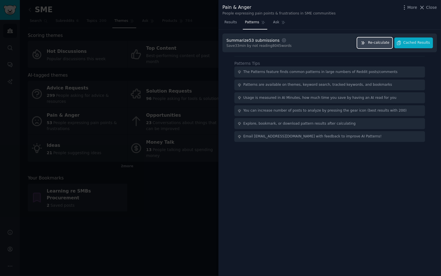
click at [376, 43] on span "Re-calculate" at bounding box center [378, 42] width 21 height 5
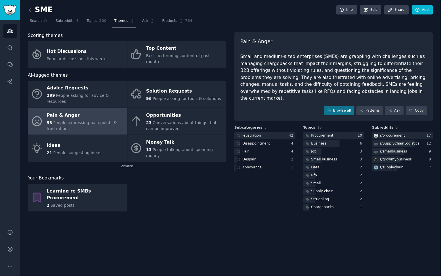
click at [27, 12] on div "SME Info Edit Share Add Search Subreddits 6 Topics 200 Themes Ask Products 784 …" at bounding box center [230, 138] width 421 height 276
click at [30, 11] on icon at bounding box center [30, 9] width 2 height 3
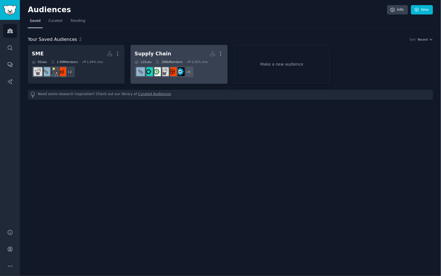
click at [169, 51] on h2 "Supply Chain More" at bounding box center [179, 54] width 89 height 10
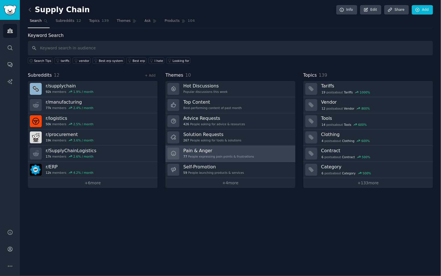
click at [222, 154] on div "77 People expressing pain points & frustrations" at bounding box center [218, 156] width 71 height 4
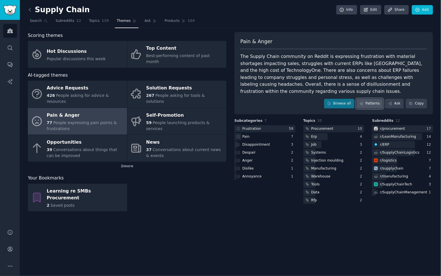
click at [374, 101] on link "Patterns" at bounding box center [370, 104] width 27 height 10
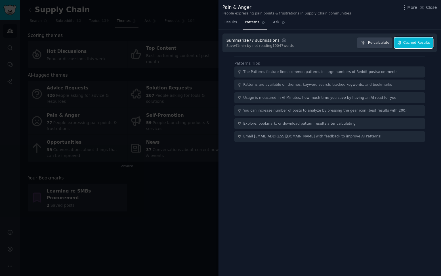
click at [424, 43] on span "Cached Results" at bounding box center [417, 42] width 27 height 5
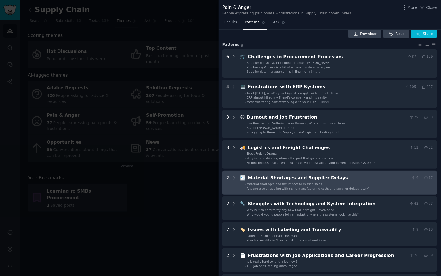
scroll to position [9, 0]
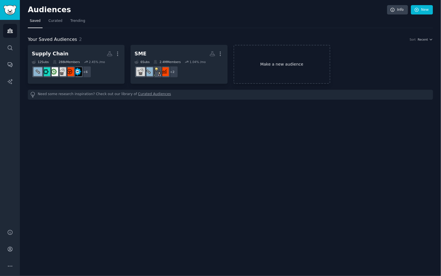
click at [274, 63] on link "Make a new audience" at bounding box center [282, 64] width 97 height 39
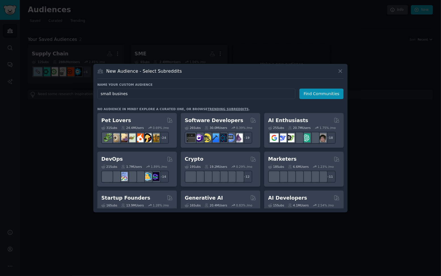
type input "small business"
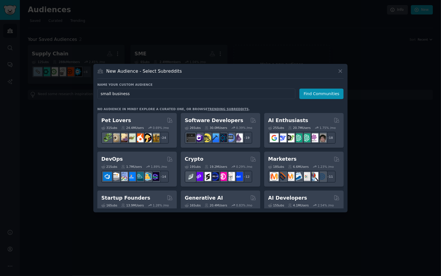
click button "Find Communities" at bounding box center [321, 94] width 44 height 11
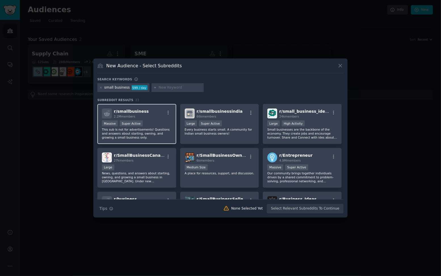
click at [141, 121] on div "Super Active" at bounding box center [131, 123] width 23 height 6
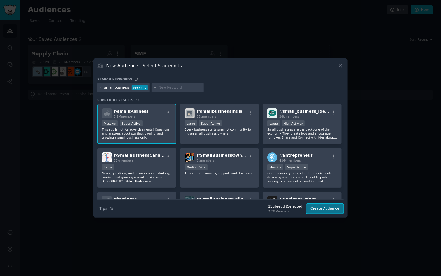
click at [336, 210] on button "Create Audience" at bounding box center [325, 209] width 37 height 10
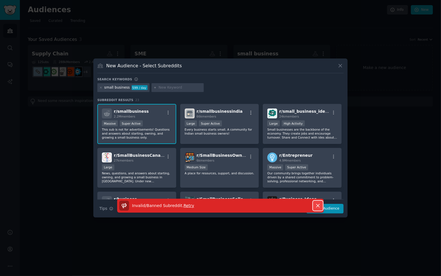
click at [318, 207] on icon "button" at bounding box center [318, 206] width 6 height 6
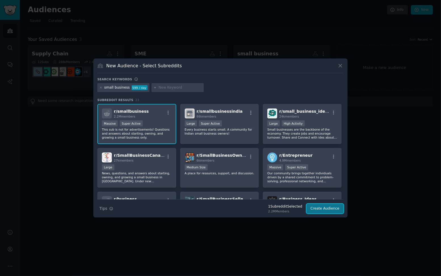
click at [325, 211] on button "Create Audience" at bounding box center [325, 209] width 37 height 10
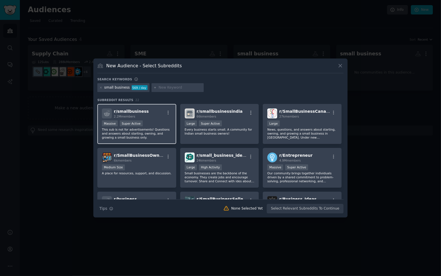
click at [163, 127] on p "This sub is not for advertisements! Questions and answers about starting, ownin…" at bounding box center [137, 133] width 70 height 12
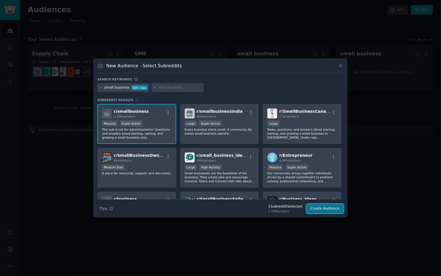
click at [320, 211] on button "Create Audience" at bounding box center [325, 209] width 37 height 10
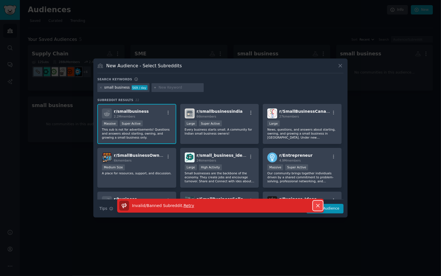
click at [318, 205] on icon "button" at bounding box center [317, 205] width 3 height 3
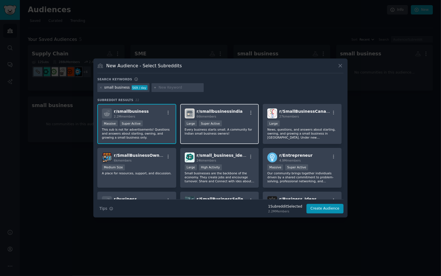
click at [247, 123] on div "Large Super Active" at bounding box center [220, 123] width 70 height 7
click at [339, 206] on button "Create Audience" at bounding box center [325, 209] width 37 height 10
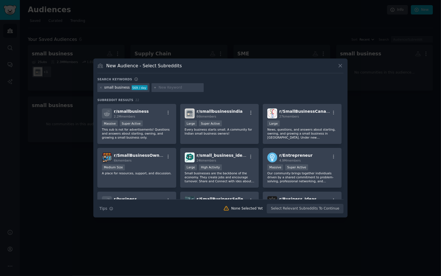
click at [166, 87] on input "text" at bounding box center [180, 87] width 43 height 5
click at [298, 123] on div "Large" at bounding box center [302, 123] width 70 height 7
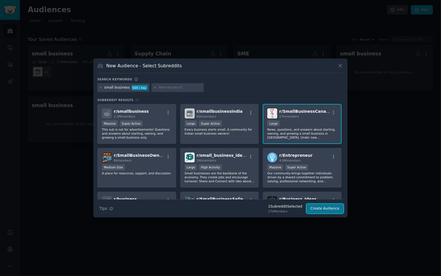
click at [326, 208] on button "Create Audience" at bounding box center [325, 209] width 37 height 10
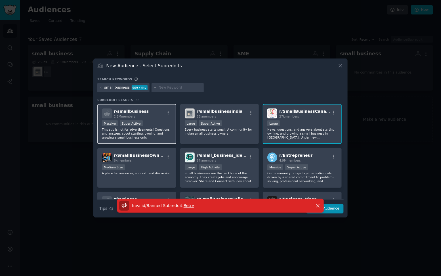
click at [142, 122] on div "Massive Super Active" at bounding box center [137, 123] width 70 height 7
click at [338, 213] on div "Invalid/Banned Subreddit . Retry Dismiss" at bounding box center [220, 208] width 254 height 19
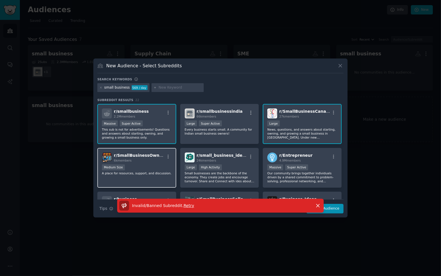
click at [146, 160] on div "6k members" at bounding box center [139, 160] width 51 height 4
click at [342, 211] on div "Invalid/Banned Subreddit . Retry Dismiss" at bounding box center [220, 208] width 254 height 19
click at [335, 207] on div "Invalid/Banned Subreddit . Retry Dismiss" at bounding box center [220, 208] width 254 height 19
click at [317, 203] on icon "button" at bounding box center [318, 206] width 6 height 6
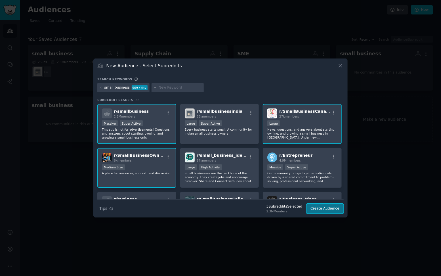
click at [325, 208] on button "Create Audience" at bounding box center [325, 209] width 37 height 10
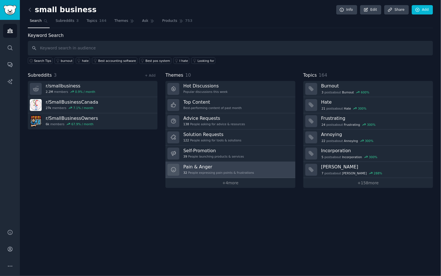
click at [234, 170] on div "Pain & Anger 32 People expressing pain points & frustrations" at bounding box center [218, 170] width 71 height 12
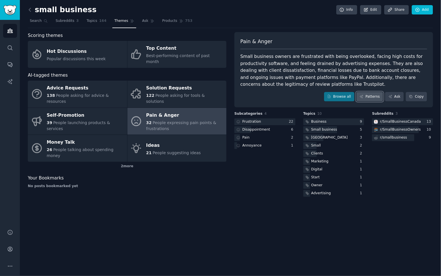
click at [366, 97] on link "Patterns" at bounding box center [370, 97] width 27 height 10
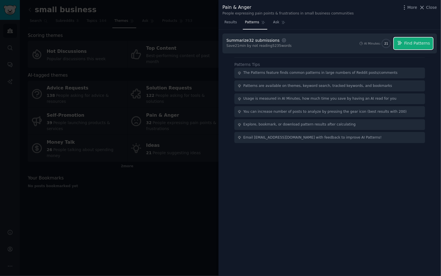
click at [419, 49] on button "Find Patterns" at bounding box center [413, 43] width 39 height 12
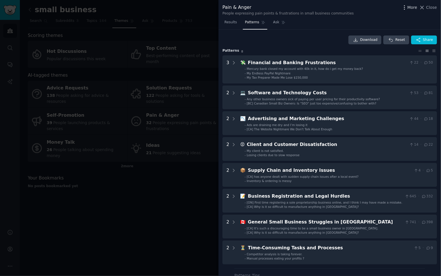
click at [410, 10] on span "More" at bounding box center [413, 8] width 10 height 6
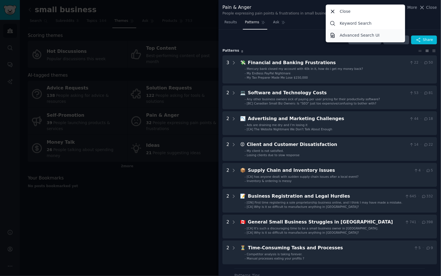
click at [388, 33] on link "Advanced Search UI" at bounding box center [365, 35] width 77 height 12
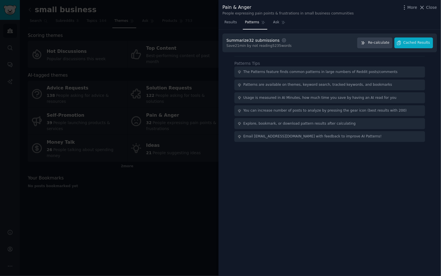
click at [164, 155] on div at bounding box center [220, 138] width 441 height 276
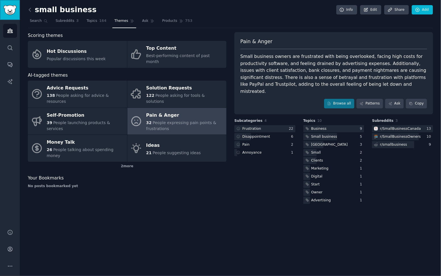
click at [13, 11] on img "Sidebar" at bounding box center [9, 10] width 13 height 10
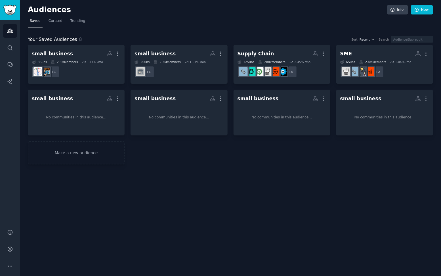
click at [87, 20] on nav "Saved Curated Trending" at bounding box center [230, 22] width 405 height 12
click at [81, 22] on span "Trending" at bounding box center [77, 20] width 15 height 5
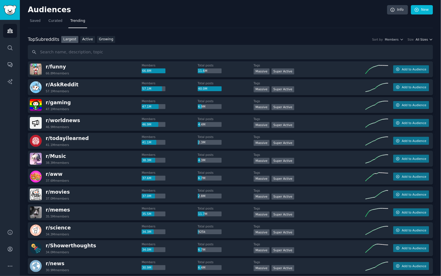
click at [421, 38] on span "All Sizes" at bounding box center [422, 39] width 12 height 4
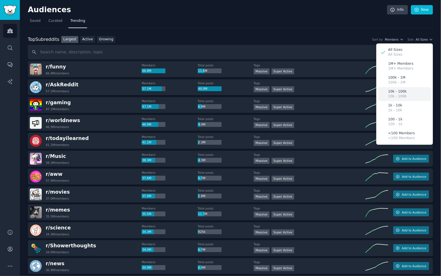
click at [403, 96] on p "10k - 100k" at bounding box center [397, 96] width 18 height 5
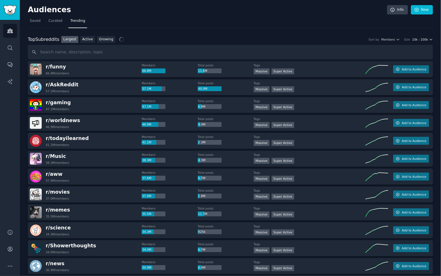
click at [423, 40] on span "10k - 100k" at bounding box center [420, 39] width 16 height 4
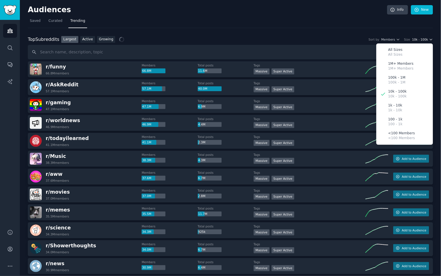
click at [423, 40] on span "10k - 100k" at bounding box center [420, 39] width 16 height 4
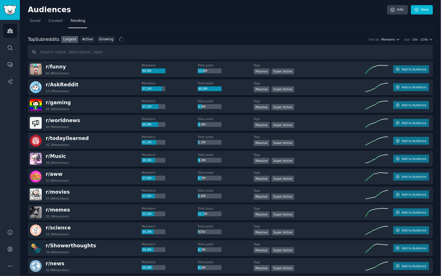
click at [395, 38] on button "Members" at bounding box center [390, 39] width 19 height 4
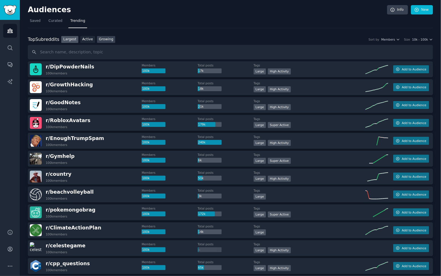
click at [104, 38] on link "Growing" at bounding box center [106, 39] width 18 height 7
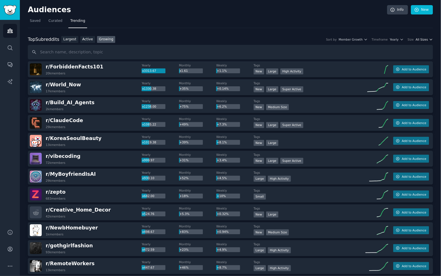
click at [418, 40] on span "All Sizes" at bounding box center [422, 39] width 12 height 4
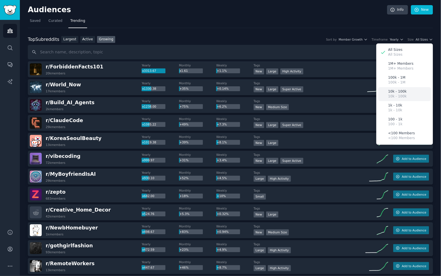
click at [408, 98] on div "10k - 100k 10k - 100k" at bounding box center [404, 94] width 53 height 14
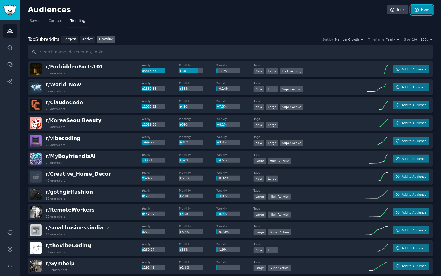
click at [423, 9] on link "New" at bounding box center [422, 10] width 22 height 10
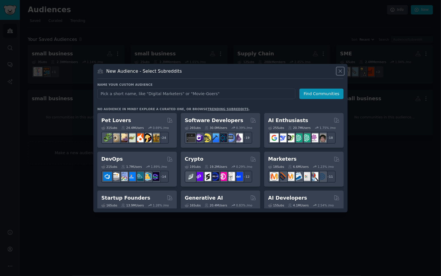
click at [343, 69] on icon at bounding box center [340, 71] width 6 height 6
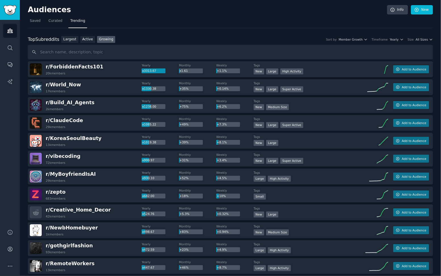
click at [429, 37] on icon "button" at bounding box center [431, 39] width 4 height 4
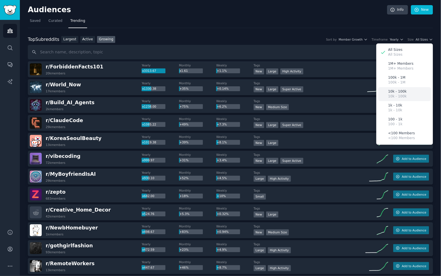
click at [408, 93] on div "10k - 100k 10k - 100k" at bounding box center [404, 94] width 53 height 14
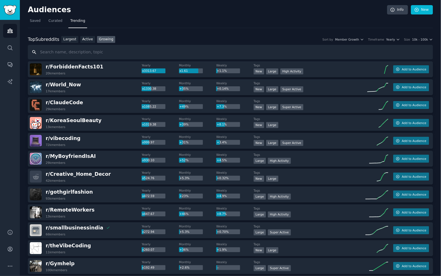
click at [186, 53] on input "text" at bounding box center [230, 52] width 405 height 14
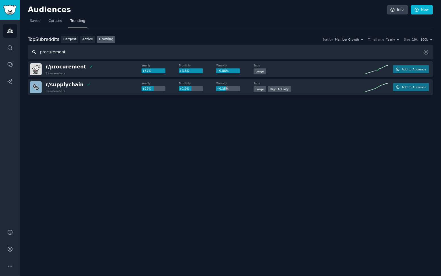
click at [157, 51] on input "procurement" at bounding box center [230, 52] width 405 height 14
type input "small business"
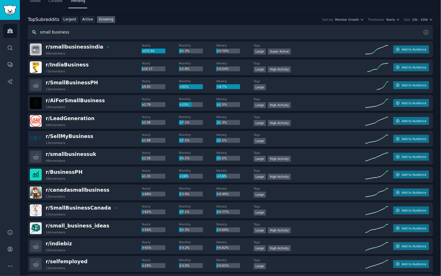
scroll to position [1, 0]
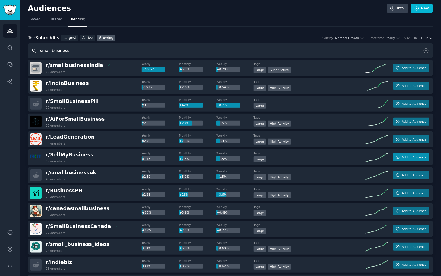
click at [410, 158] on span "Add to Audience" at bounding box center [414, 157] width 24 height 4
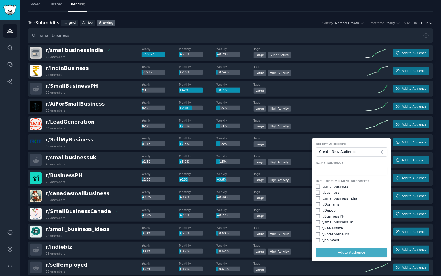
scroll to position [18, 0]
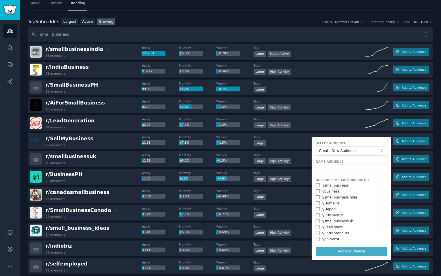
drag, startPoint x: 337, startPoint y: 139, endPoint x: 374, endPoint y: 137, distance: 36.6
click at [374, 138] on form "Select Audience Create New Audience Name Audience Include Similar Subreddits? r…" at bounding box center [351, 198] width 79 height 123
click at [132, 33] on input "small business" at bounding box center [230, 34] width 405 height 14
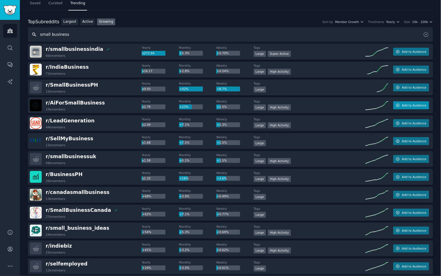
click at [412, 105] on span "Add to Audience" at bounding box center [414, 105] width 24 height 4
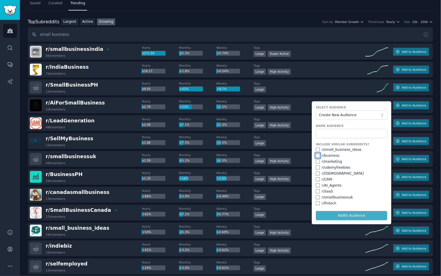
click at [316, 155] on input "checkbox" at bounding box center [318, 156] width 4 height 4
checkbox input "true"
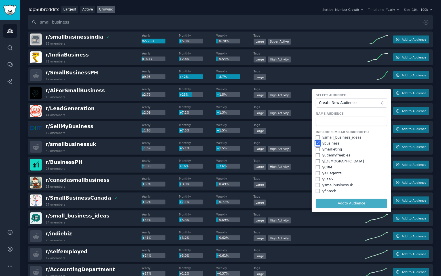
scroll to position [31, 0]
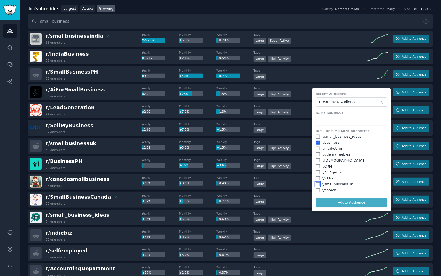
click at [317, 184] on input "checkbox" at bounding box center [318, 184] width 4 height 4
checkbox input "true"
click at [347, 103] on span "Create New Audience" at bounding box center [350, 102] width 62 height 5
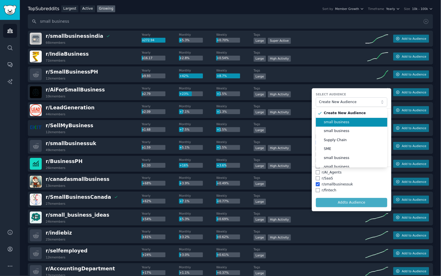
click at [346, 120] on span "small business" at bounding box center [354, 122] width 60 height 5
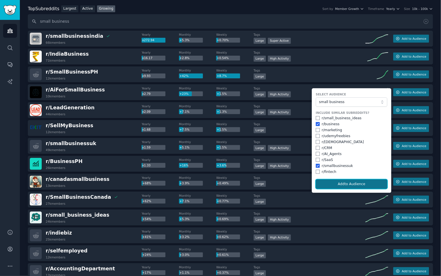
click at [350, 185] on button "Add to Audience" at bounding box center [352, 184] width 72 height 10
checkbox input "false"
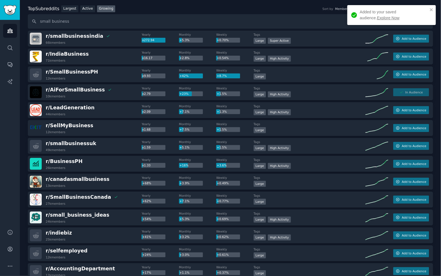
click at [377, 20] on link "Explore Now" at bounding box center [388, 18] width 22 height 5
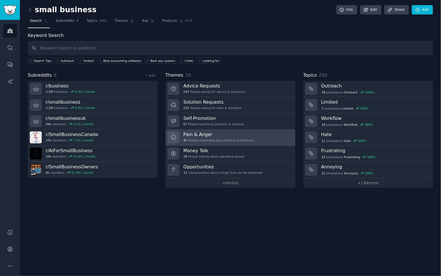
click at [234, 142] on div "45 People expressing pain points & frustrations" at bounding box center [218, 140] width 71 height 4
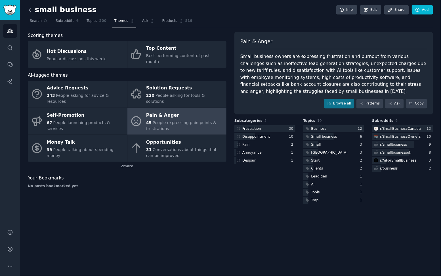
click at [29, 11] on icon at bounding box center [30, 9] width 2 height 3
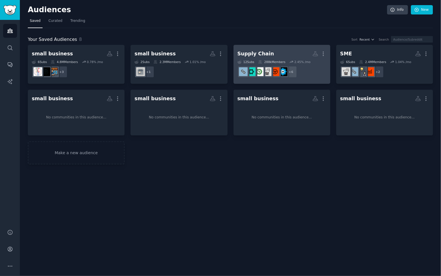
click at [303, 51] on h2 "Supply Chain More" at bounding box center [282, 54] width 89 height 10
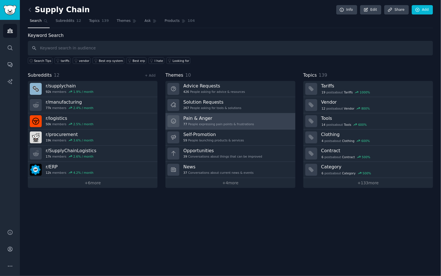
click at [234, 116] on h3 "Pain & Anger" at bounding box center [218, 118] width 71 height 6
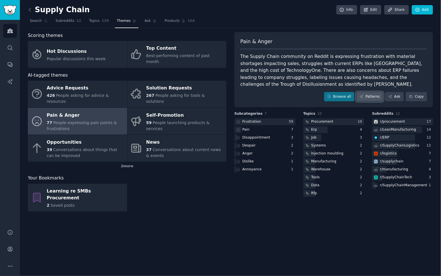
click at [374, 95] on link "Patterns" at bounding box center [370, 97] width 27 height 10
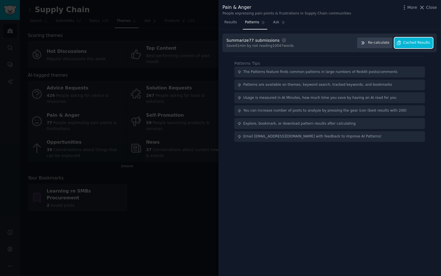
click at [420, 47] on button "Cached Results" at bounding box center [414, 42] width 39 height 11
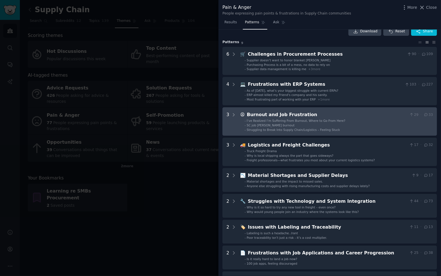
scroll to position [9, 0]
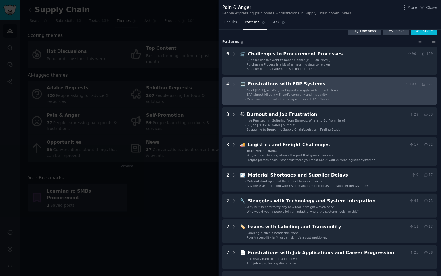
click at [373, 93] on li "- ERP almost killed my Friend's company and his sanity." at bounding box center [339, 95] width 188 height 4
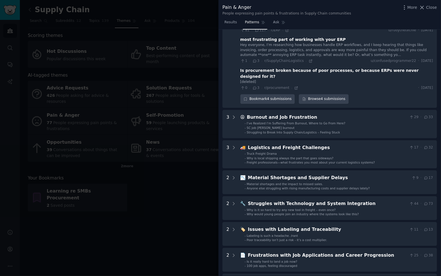
scroll to position [130, 0]
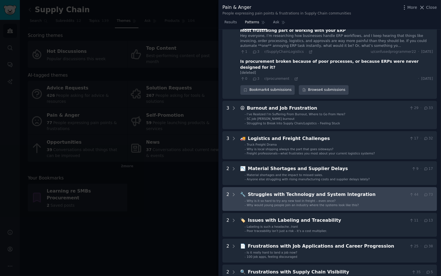
click at [348, 203] on span "Why would young people join an industry where the systems look like this?" at bounding box center [303, 204] width 112 height 3
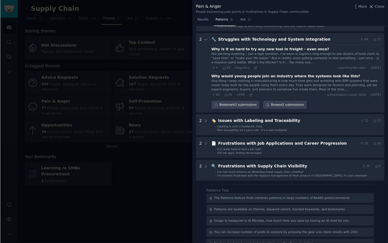
scroll to position [281, 0]
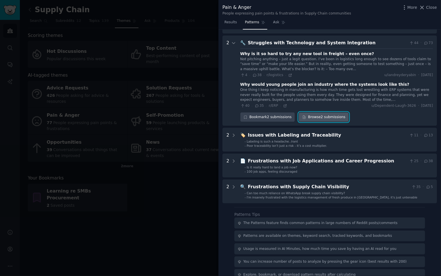
click at [336, 112] on link "Browse 2 submissions" at bounding box center [324, 117] width 50 height 10
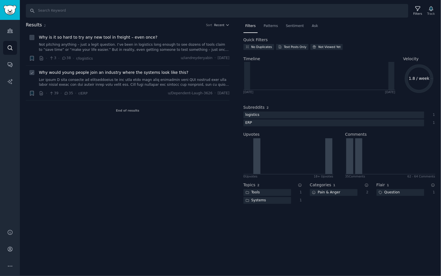
click at [129, 74] on span "Why would young people join an industry where the systems look like this?" at bounding box center [114, 73] width 150 height 6
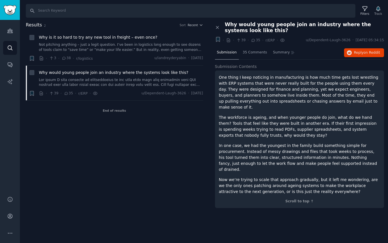
click at [230, 142] on p "In one case, we had the youngest in the family build something simple for procu…" at bounding box center [300, 157] width 162 height 30
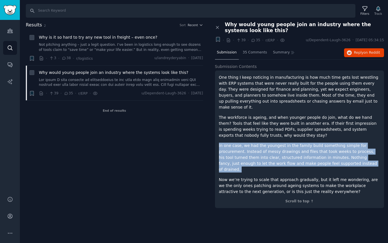
click at [230, 142] on p "In one case, we had the youngest in the family build something simple for procu…" at bounding box center [300, 157] width 162 height 30
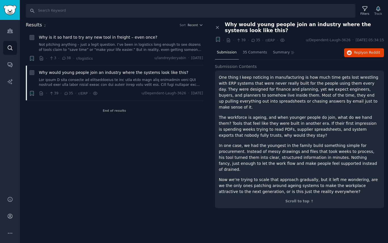
click at [219, 142] on p "In one case, we had the youngest in the family build something simple for procu…" at bounding box center [300, 157] width 162 height 30
click at [269, 142] on p "In one case, we had the youngest in the family build something simple for procu…" at bounding box center [300, 157] width 162 height 30
click at [336, 154] on p "In one case, we had the youngest in the family build something simple for procu…" at bounding box center [300, 157] width 162 height 30
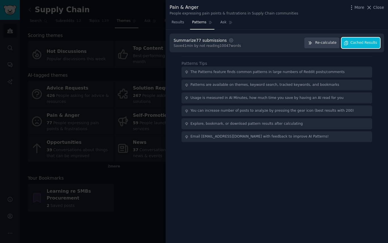
click at [370, 42] on span "Cached Results" at bounding box center [364, 42] width 27 height 5
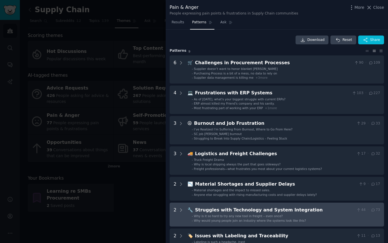
click at [338, 210] on div "Struggles with Technology and System Integration" at bounding box center [274, 209] width 159 height 7
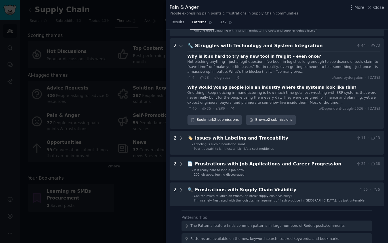
scroll to position [173, 0]
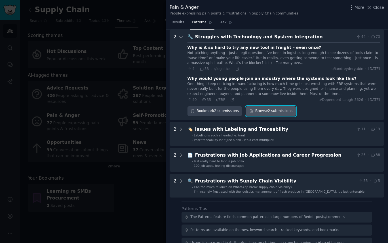
click at [266, 110] on link "Browse 2 submissions" at bounding box center [271, 111] width 50 height 10
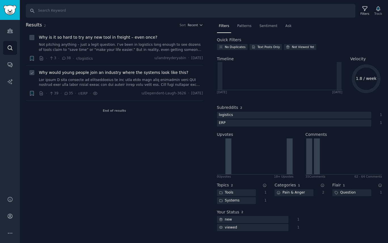
click at [112, 85] on link at bounding box center [121, 82] width 164 height 10
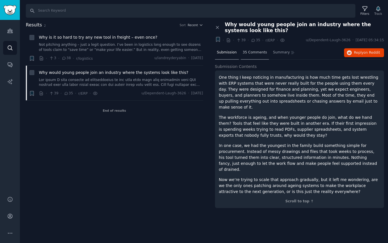
click at [246, 47] on div "35 Comments" at bounding box center [255, 53] width 28 height 14
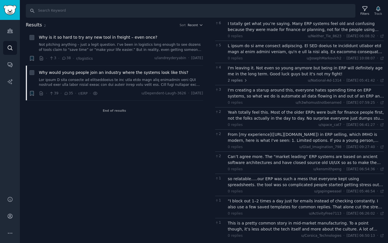
scroll to position [76, 0]
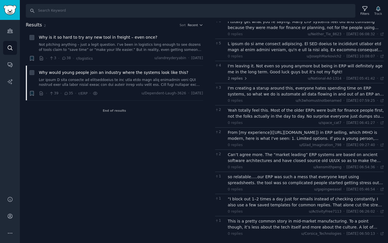
click at [289, 221] on div "This is a pretty common story in mid-market manufacturing. To a point though, i…" at bounding box center [306, 224] width 156 height 12
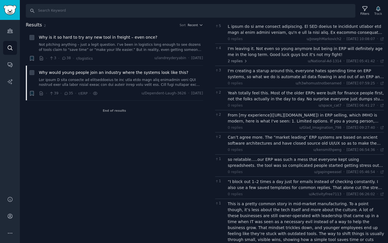
scroll to position [129, 0]
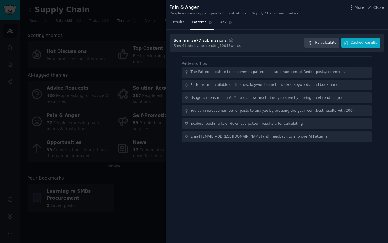
click at [80, 102] on div at bounding box center [194, 121] width 388 height 243
click at [61, 29] on div at bounding box center [194, 121] width 388 height 243
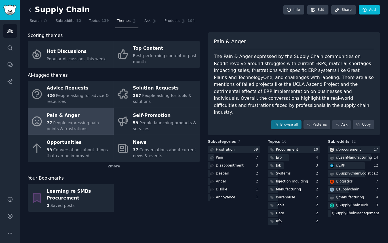
click at [31, 8] on icon at bounding box center [30, 10] width 6 height 6
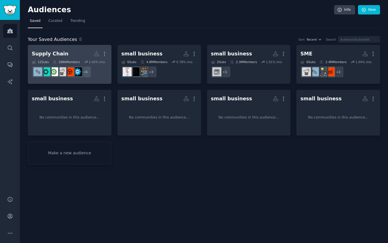
click at [68, 54] on h2 "Supply Chain More" at bounding box center [70, 54] width 76 height 10
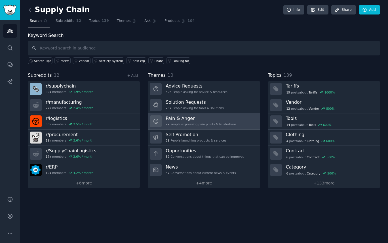
click at [186, 118] on h3 "Pain & Anger" at bounding box center [201, 118] width 71 height 6
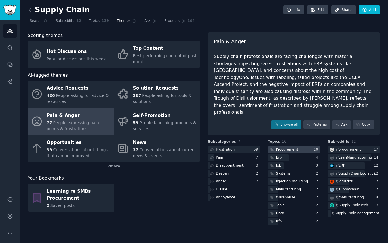
click at [277, 147] on div "Procurement" at bounding box center [287, 149] width 22 height 5
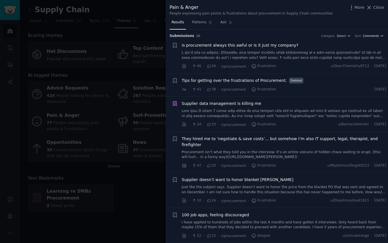
click at [373, 36] on span "Comments" at bounding box center [371, 36] width 16 height 4
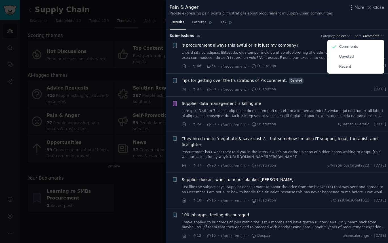
click at [374, 35] on span "Comments" at bounding box center [371, 36] width 16 height 4
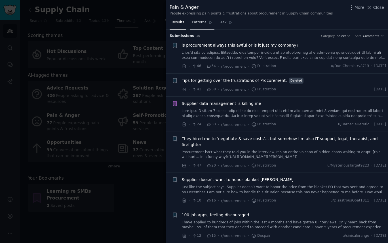
click at [196, 26] on link "Patterns" at bounding box center [202, 24] width 24 height 12
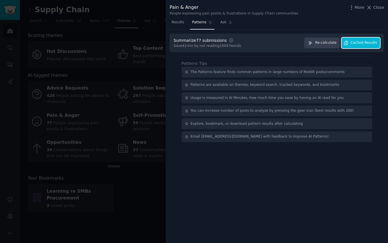
click at [364, 45] on span "Cached Results" at bounding box center [364, 42] width 27 height 5
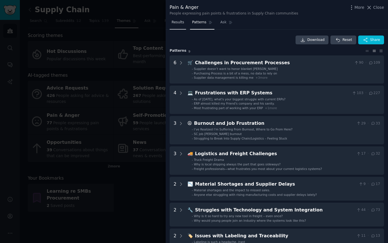
click at [182, 27] on link "Results" at bounding box center [178, 24] width 16 height 12
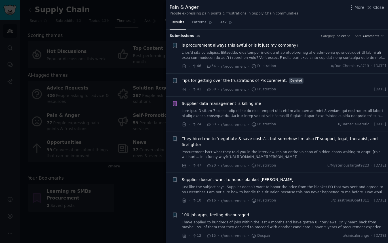
click at [149, 39] on div at bounding box center [194, 121] width 388 height 243
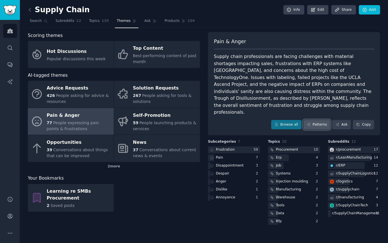
click at [316, 120] on link "Patterns" at bounding box center [317, 125] width 27 height 10
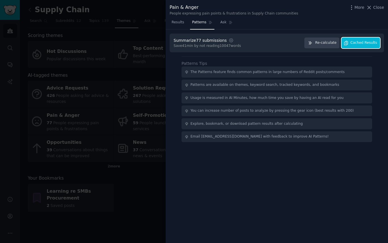
click at [358, 44] on span "Cached Results" at bounding box center [364, 42] width 27 height 5
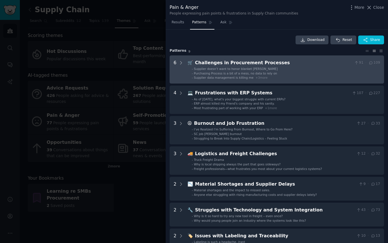
click at [303, 71] on li "- Purchasing Process is a bit of a mess, no data to rely on" at bounding box center [286, 73] width 188 height 4
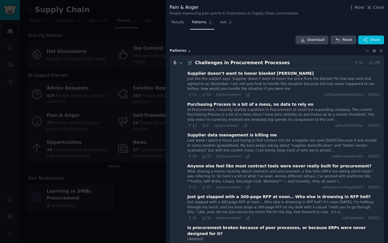
scroll to position [26, 0]
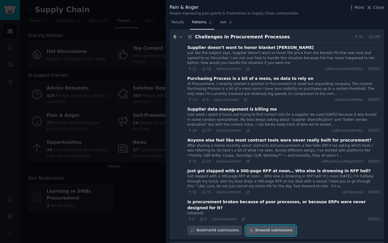
click at [265, 225] on link "Browse 6 submissions" at bounding box center [271, 230] width 50 height 10
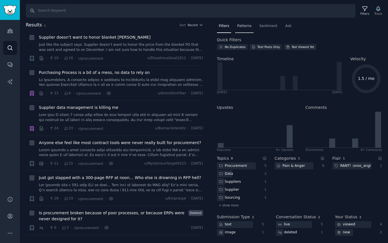
click at [246, 26] on span "Patterns" at bounding box center [244, 26] width 14 height 5
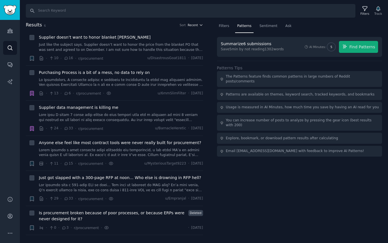
click at [199, 27] on h2 "Results 6 Sort Recent" at bounding box center [114, 25] width 177 height 7
click at [196, 25] on span "Recent" at bounding box center [193, 25] width 10 height 4
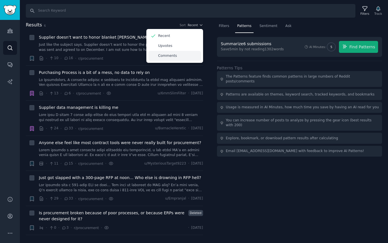
click at [184, 56] on div "Comments" at bounding box center [174, 56] width 53 height 10
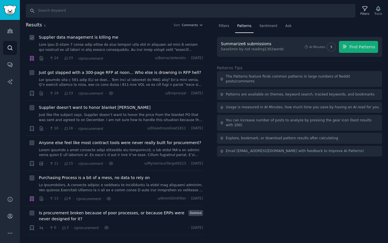
click at [84, 33] on li "Supplier data management is killing me · 24 · 33 · r/procurement u/BarnacleHere…" at bounding box center [114, 47] width 177 height 35
click at [84, 37] on span "Supplier data management is killing me" at bounding box center [78, 37] width 79 height 6
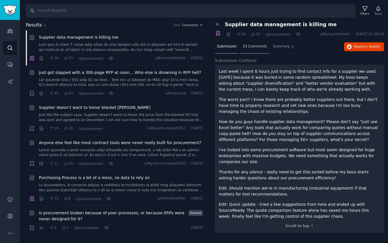
click at [259, 44] on span "33 Comments" at bounding box center [255, 46] width 24 height 5
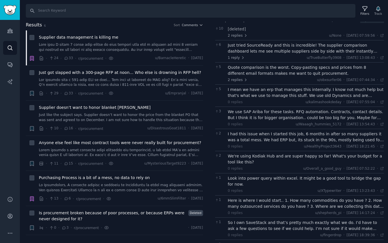
scroll to position [41, 0]
click at [277, 53] on div "Just tried SourceReady and this is incredible! The supplier comparison dashboar…" at bounding box center [306, 51] width 156 height 18
click at [230, 58] on span "1 reply" at bounding box center [236, 57] width 17 height 5
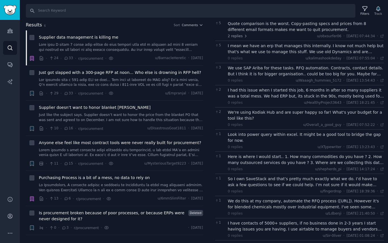
scroll to position [102, 0]
click at [271, 154] on div "Here is where I would start.. 1. How many commodities do you have ? 2. How many…" at bounding box center [306, 159] width 156 height 12
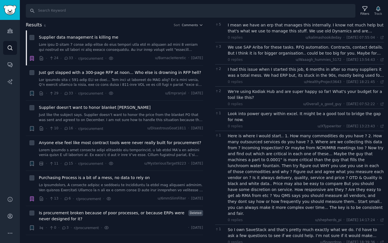
scroll to position [123, 0]
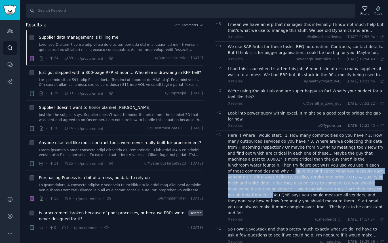
drag, startPoint x: 364, startPoint y: 158, endPoint x: 301, endPoint y: 183, distance: 68.3
click at [301, 183] on div "Here is where I would start.. 1. How many commodities do you have ? 2. How many…" at bounding box center [306, 173] width 156 height 83
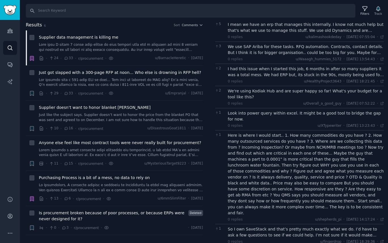
click at [289, 196] on div "Here is where I would start.. 1. How many commodities do you have ? 2. How many…" at bounding box center [306, 173] width 156 height 83
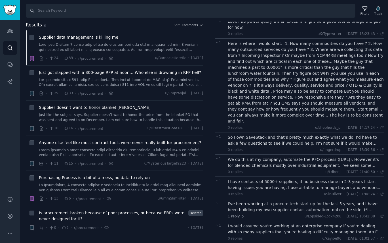
scroll to position [216, 0]
click at [255, 200] on div "I've been working at a procure tech start up for the last 5 years, and I have b…" at bounding box center [306, 206] width 156 height 12
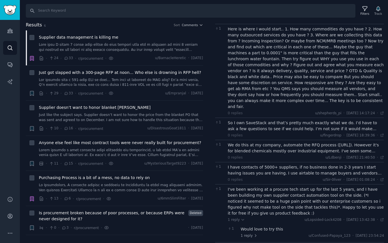
scroll to position [230, 0]
click at [254, 233] on icon at bounding box center [256, 235] width 4 height 4
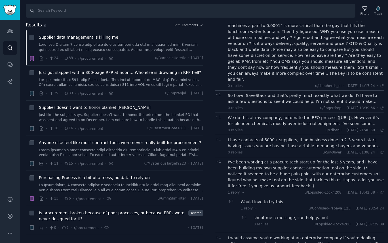
scroll to position [258, 0]
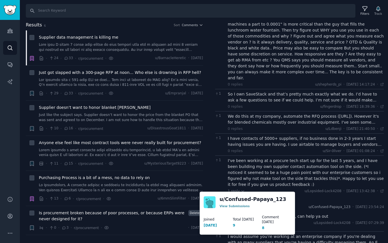
click at [317, 205] on span "u/Confused-Papaya_123" at bounding box center [330, 207] width 42 height 4
click at [239, 206] on link "View Submissions" at bounding box center [235, 205] width 30 height 3
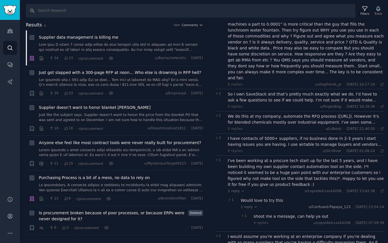
click at [320, 205] on span "u/Confused-Papaya_123" at bounding box center [330, 207] width 42 height 4
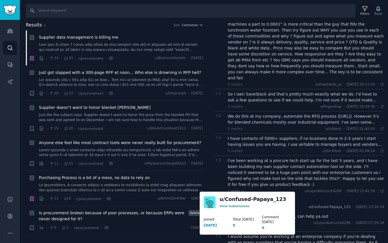
click at [314, 205] on span "u/Confused-Papaya_123" at bounding box center [330, 207] width 42 height 4
drag, startPoint x: 337, startPoint y: 195, endPoint x: 296, endPoint y: 194, distance: 41.7
click at [309, 204] on div "u/Confused-Papaya_123 · Thu 14/08/2025, 23:54:24 Thu 14/08/2025" at bounding box center [347, 206] width 76 height 5
copy div "u/Confused-Papaya_123 ·"
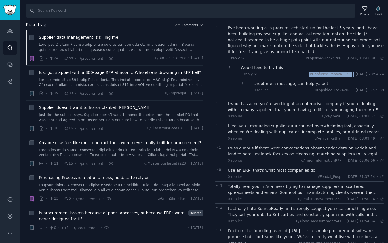
scroll to position [391, 0]
click at [271, 145] on div "I was curious if there were conversations about vendor data on Reddit and lande…" at bounding box center [306, 151] width 156 height 12
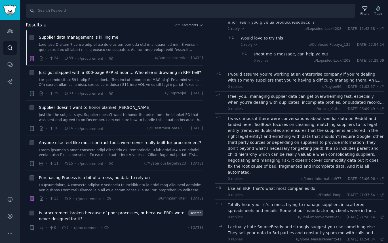
scroll to position [423, 0]
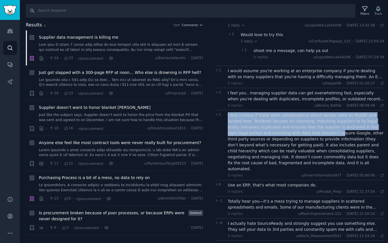
drag, startPoint x: 227, startPoint y: 100, endPoint x: 294, endPoint y: 119, distance: 69.4
click at [294, 119] on div "1 I was curious if there were conversations about vendor data on Reddit and lan…" at bounding box center [299, 145] width 169 height 70
click at [294, 119] on div "I was curious if there were conversations about vendor data on Reddit and lande…" at bounding box center [306, 142] width 156 height 60
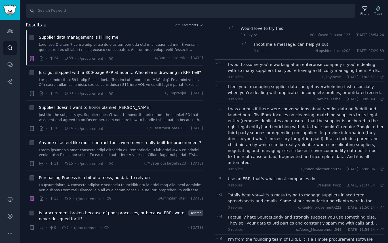
scroll to position [433, 0]
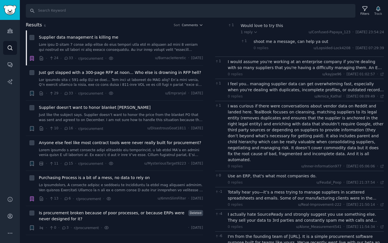
click at [283, 189] on div "Totally hear you—it’s a mess trying to manage suppliers in scattered spreadshee…" at bounding box center [306, 195] width 156 height 12
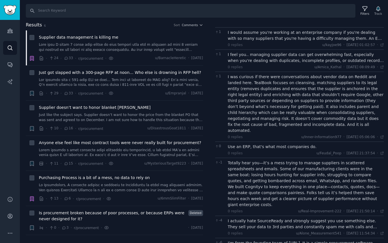
scroll to position [462, 0]
click at [334, 159] on div "Totally hear you—it’s a mess trying to manage suppliers in scattered spreadshee…" at bounding box center [306, 183] width 156 height 48
click at [334, 160] on div "Totally hear you—it’s a mess trying to manage suppliers in scattered spreadshee…" at bounding box center [306, 183] width 156 height 48
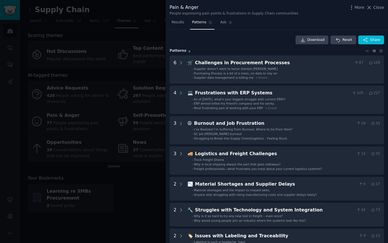
scroll to position [9, 0]
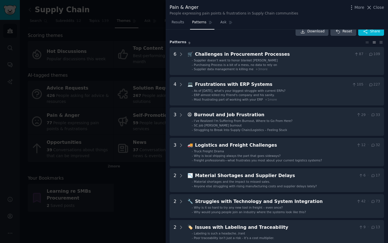
click at [136, 123] on div at bounding box center [194, 121] width 388 height 243
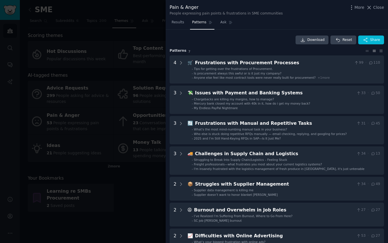
click at [102, 126] on div at bounding box center [194, 121] width 388 height 243
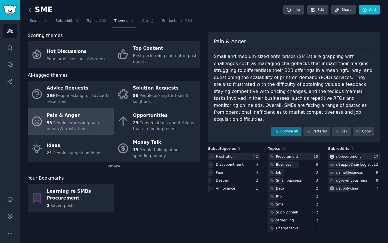
click at [30, 8] on icon at bounding box center [30, 10] width 6 height 6
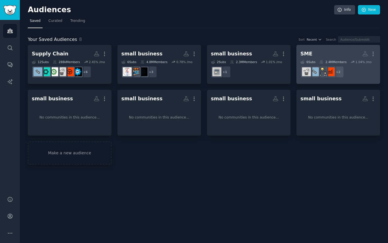
click at [336, 52] on h2 "SME More" at bounding box center [339, 54] width 76 height 10
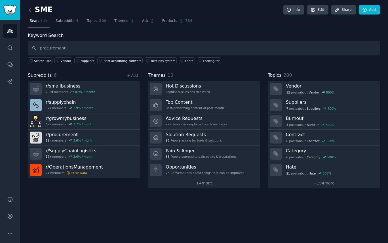
type input "procurement"
click at [95, 20] on span "Topics" at bounding box center [92, 20] width 11 height 5
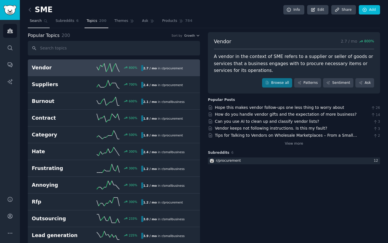
click at [46, 20] on icon at bounding box center [46, 21] width 4 height 4
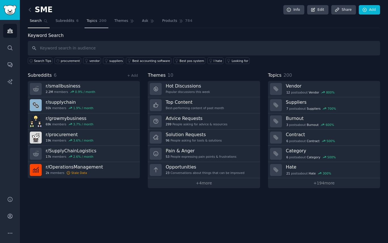
click at [94, 24] on link "Topics 200" at bounding box center [97, 22] width 24 height 12
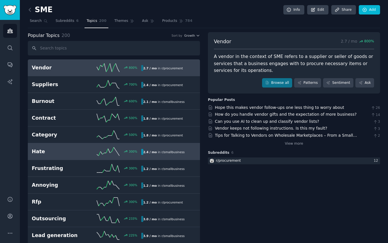
click at [76, 151] on h2 "Hate" at bounding box center [59, 151] width 55 height 7
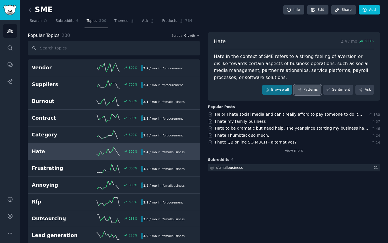
click at [311, 92] on link "Patterns" at bounding box center [307, 90] width 27 height 10
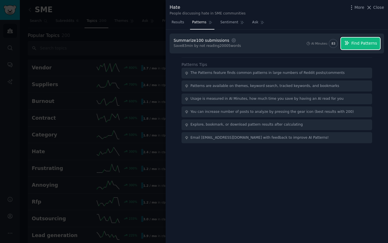
click at [360, 45] on span "Find Patterns" at bounding box center [365, 43] width 26 height 6
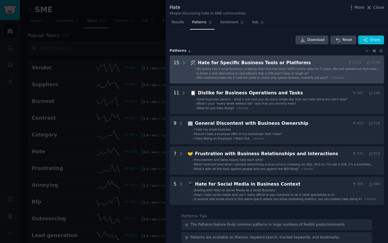
click at [308, 71] on li "- Is there a free alternative to QuickBooks that a CPA won't hate or laugh at?" at bounding box center [288, 73] width 186 height 4
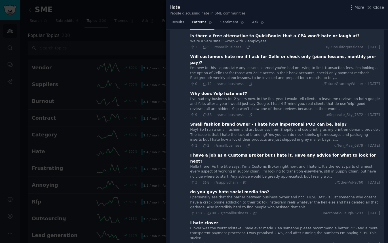
scroll to position [123, 0]
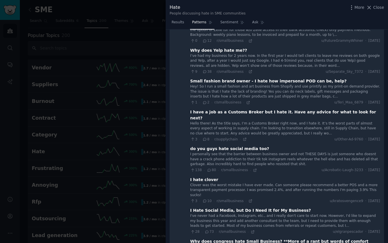
click at [292, 78] on div "Small fashion brand owner - I hate how impersonal POD can be, help?" at bounding box center [268, 81] width 157 height 6
copy div "Small fashion brand owner - I hate how impersonal POD can be, help?"
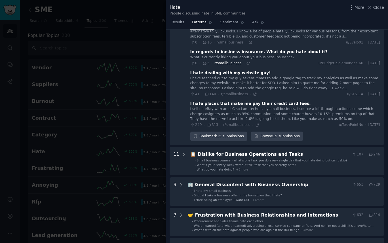
scroll to position [413, 0]
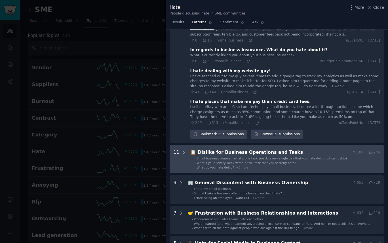
click at [223, 145] on Tasks "11 📋 Dislike for Business Operations and Tasks 107 · 246 - Small business owner…" at bounding box center [277, 159] width 215 height 28
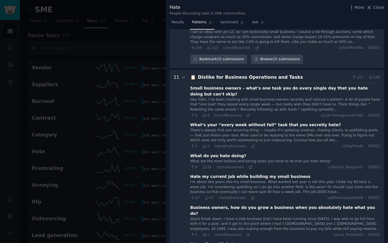
scroll to position [499, 0]
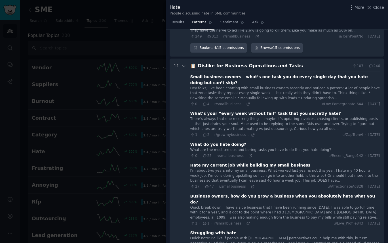
click at [251, 74] on div "Small business owners – what’s one task you do every single day that you hate d…" at bounding box center [285, 80] width 190 height 12
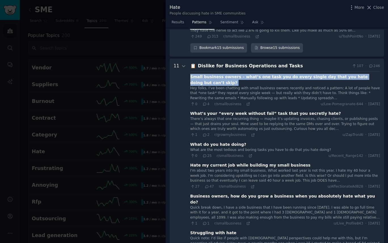
click at [251, 74] on div "Small business owners – what’s one task you do every single day that you hate d…" at bounding box center [285, 80] width 190 height 12
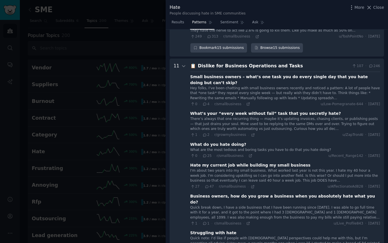
click at [256, 74] on div "Small business owners – what’s one task you do every single day that you hate d…" at bounding box center [285, 80] width 190 height 12
click at [203, 102] on icon at bounding box center [204, 104] width 5 height 4
click at [246, 102] on icon at bounding box center [248, 104] width 4 height 4
click at [207, 153] on span "25" at bounding box center [206, 155] width 9 height 5
click at [245, 153] on div "0 · 25 · r/smallbusiness ·" at bounding box center [221, 155] width 62 height 5
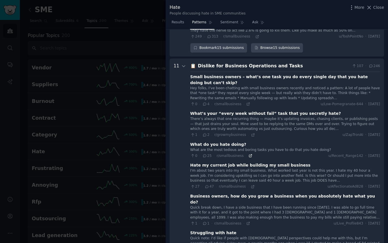
click at [249, 154] on icon at bounding box center [250, 155] width 3 height 3
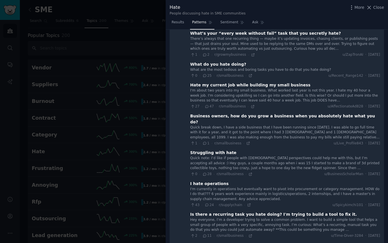
scroll to position [580, 0]
click at [248, 203] on icon at bounding box center [249, 204] width 3 height 3
click at [111, 101] on div at bounding box center [194, 121] width 388 height 243
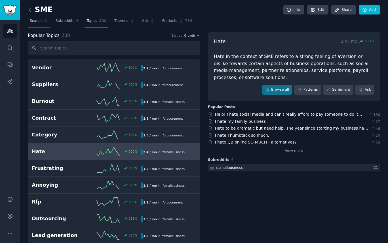
click at [37, 24] on link "Search" at bounding box center [39, 22] width 22 height 12
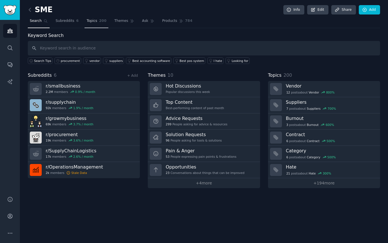
click at [97, 21] on link "Topics 200" at bounding box center [97, 22] width 24 height 12
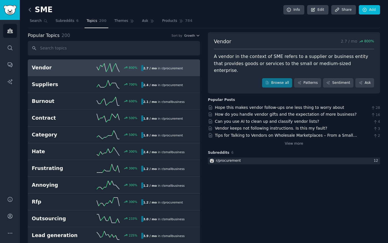
click at [31, 12] on icon at bounding box center [30, 10] width 6 height 6
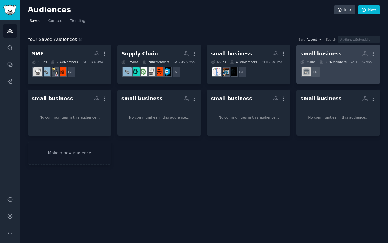
click at [339, 55] on h2 "small business More" at bounding box center [339, 54] width 76 height 10
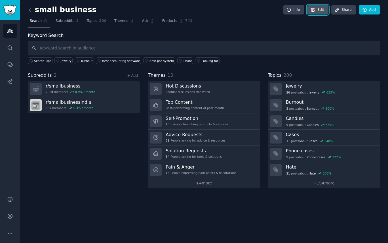
click at [320, 11] on link "Edit" at bounding box center [317, 10] width 21 height 10
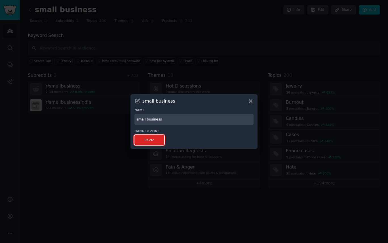
click at [154, 140] on button "Delete" at bounding box center [150, 140] width 30 height 10
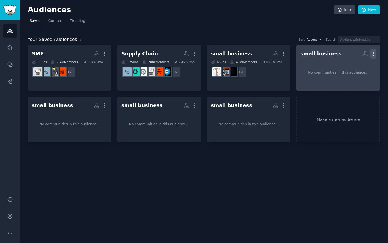
click at [373, 54] on icon "button" at bounding box center [373, 54] width 1 height 4
click at [355, 68] on p "Delete" at bounding box center [357, 66] width 13 height 6
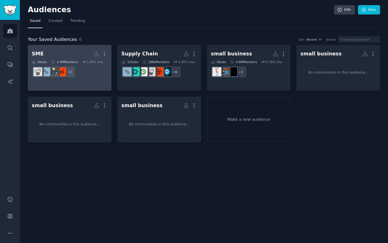
click at [75, 51] on h2 "SME Custom Audience More" at bounding box center [70, 54] width 76 height 10
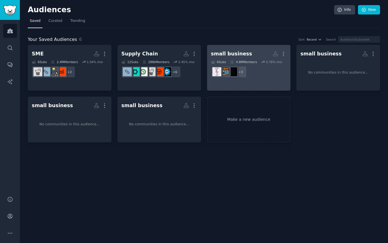
click at [244, 55] on div "small business" at bounding box center [231, 53] width 41 height 7
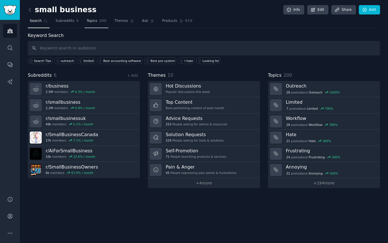
click at [99, 22] on span "200" at bounding box center [102, 20] width 7 height 5
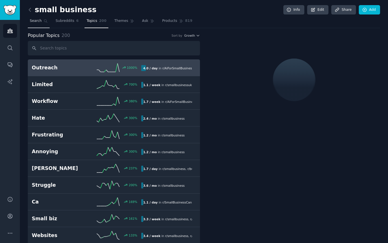
click at [33, 21] on span "Search" at bounding box center [36, 20] width 12 height 5
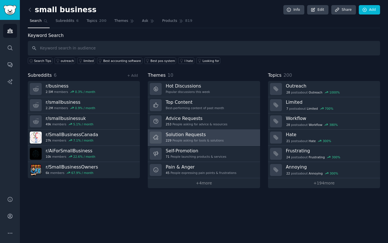
click at [194, 132] on h3 "Solution Requests" at bounding box center [195, 134] width 58 height 6
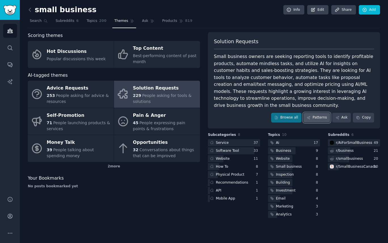
click at [309, 117] on icon at bounding box center [309, 118] width 4 height 4
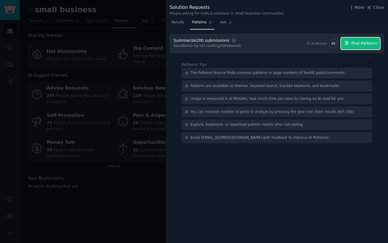
click at [356, 45] on span "Find Patterns" at bounding box center [365, 43] width 26 height 6
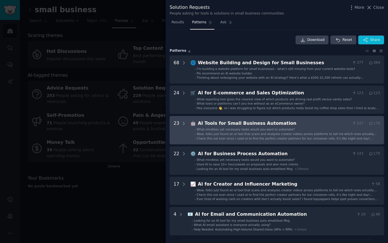
click at [295, 128] on li "- What mindless yet necessary tasks would you want to automate?" at bounding box center [288, 129] width 186 height 4
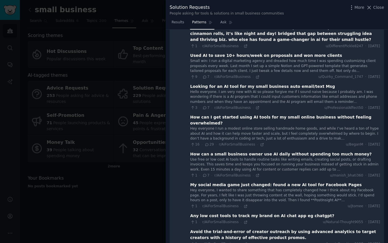
scroll to position [191, 0]
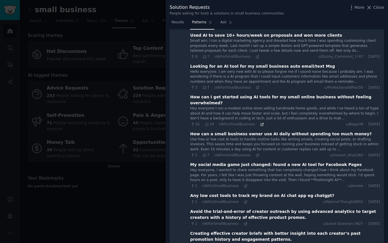
click at [261, 123] on icon at bounding box center [262, 124] width 3 height 3
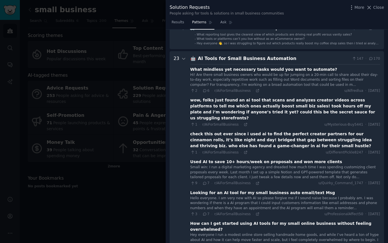
scroll to position [0, 0]
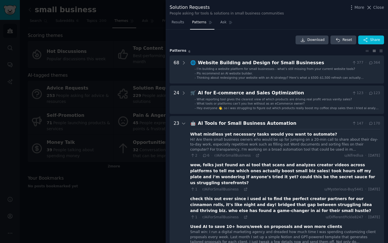
click at [265, 123] on div "AI Tools for Small Business Automation" at bounding box center [274, 123] width 152 height 7
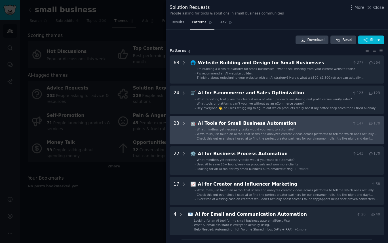
click at [265, 121] on div "AI Tools for Small Business Automation" at bounding box center [274, 123] width 152 height 7
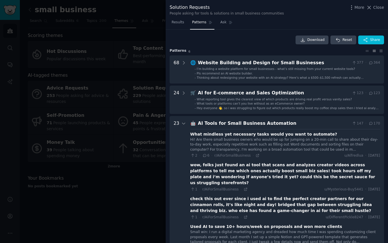
click at [260, 123] on div "AI Tools for Small Business Automation" at bounding box center [274, 123] width 152 height 7
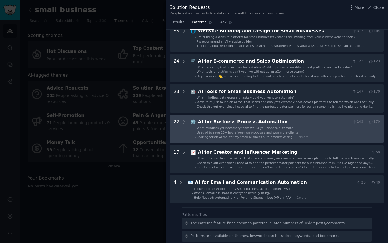
click at [255, 122] on div "AI for Business Process Automation" at bounding box center [274, 121] width 152 height 7
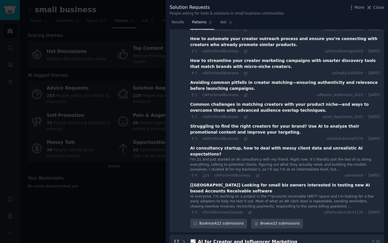
scroll to position [538, 0]
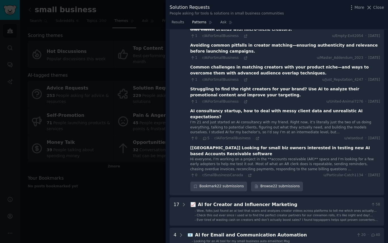
click at [54, 199] on div at bounding box center [194, 121] width 388 height 243
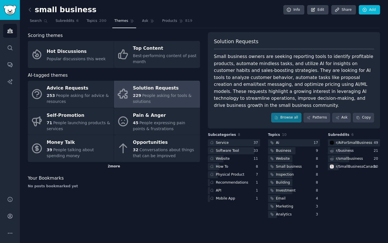
click at [115, 169] on div "2 more" at bounding box center [114, 166] width 172 height 9
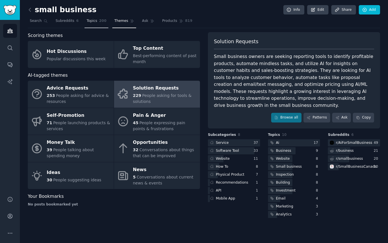
click at [97, 22] on link "Topics 200" at bounding box center [97, 22] width 24 height 12
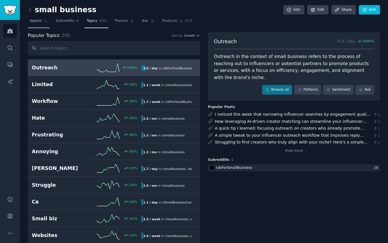
click at [45, 22] on icon at bounding box center [46, 21] width 4 height 4
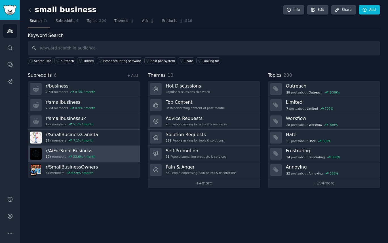
click at [107, 146] on link "r/ AiForSmallBusiness 10k members 22.6 % / month" at bounding box center [84, 154] width 112 height 16
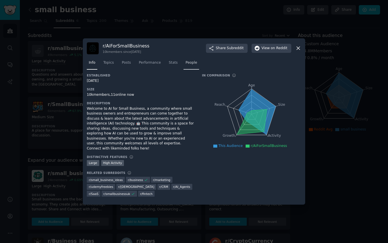
click at [190, 62] on span "People" at bounding box center [192, 62] width 12 height 5
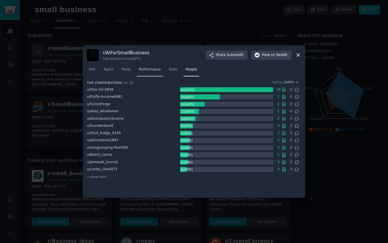
click at [155, 69] on span "Performance" at bounding box center [150, 69] width 22 height 5
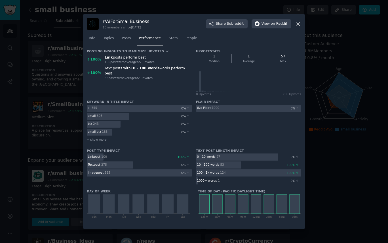
click at [296, 25] on icon at bounding box center [298, 24] width 6 height 6
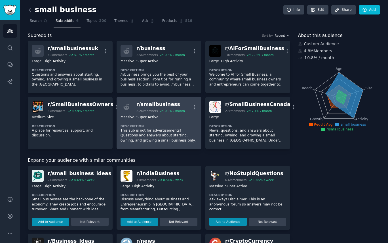
click at [162, 103] on div "r/ smallbusiness" at bounding box center [161, 104] width 49 height 7
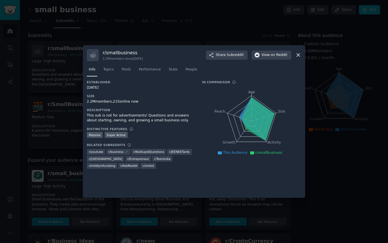
click at [116, 71] on nav "Info Topics Posts Performance Stats People" at bounding box center [194, 71] width 215 height 12
click at [111, 71] on span "Topics" at bounding box center [108, 69] width 11 height 5
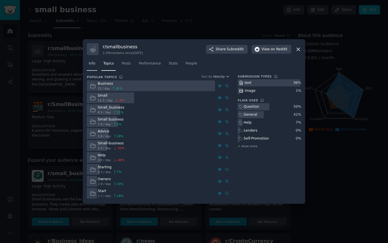
click at [92, 66] on link "Info" at bounding box center [92, 65] width 11 height 12
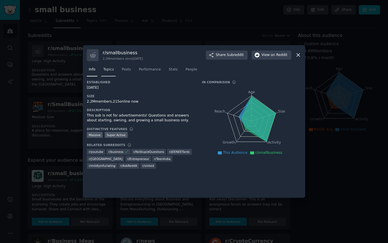
click at [110, 68] on span "Topics" at bounding box center [108, 69] width 11 height 5
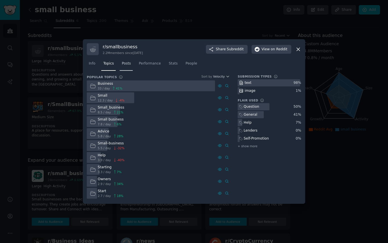
click at [124, 64] on span "Posts" at bounding box center [126, 63] width 9 height 5
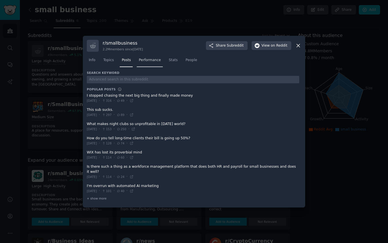
click at [143, 62] on span "Performance" at bounding box center [150, 60] width 22 height 5
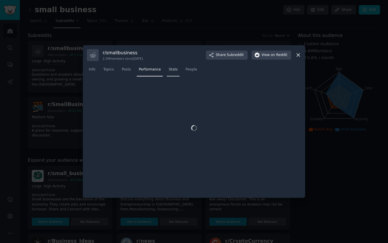
click at [174, 73] on link "Stats" at bounding box center [173, 71] width 13 height 12
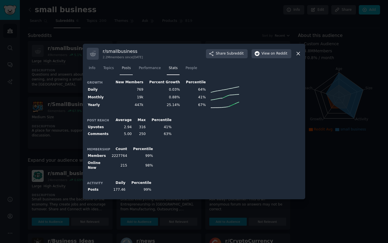
click at [125, 70] on span "Posts" at bounding box center [126, 68] width 9 height 5
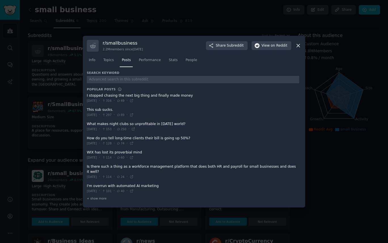
click at [123, 184] on span at bounding box center [193, 188] width 213 height 14
click at [102, 196] on span "+ show more" at bounding box center [97, 198] width 20 height 4
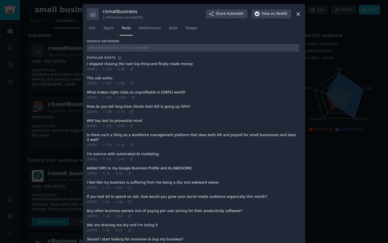
click at [295, 12] on icon at bounding box center [298, 14] width 6 height 6
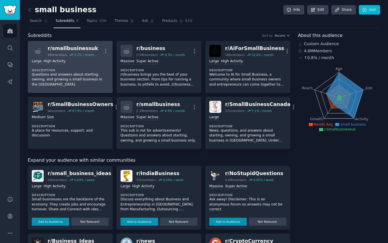
click at [87, 51] on div "r/ smallbusinessuk" at bounding box center [73, 48] width 51 height 7
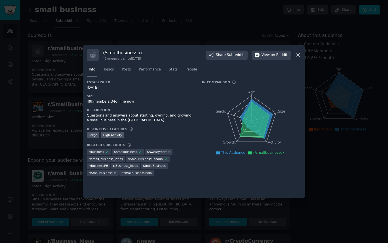
click at [113, 39] on div at bounding box center [194, 121] width 388 height 243
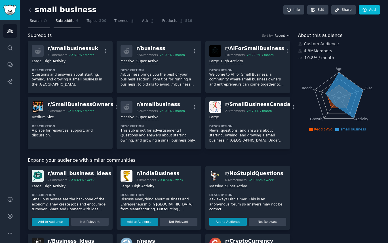
click at [35, 18] on span "Search" at bounding box center [36, 20] width 12 height 5
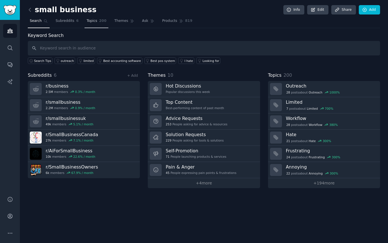
click at [105, 26] on link "Topics 200" at bounding box center [97, 22] width 24 height 12
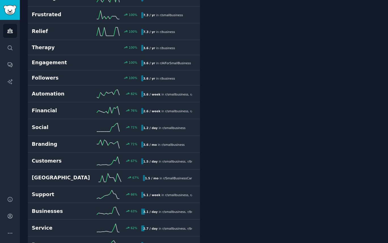
scroll to position [444, 0]
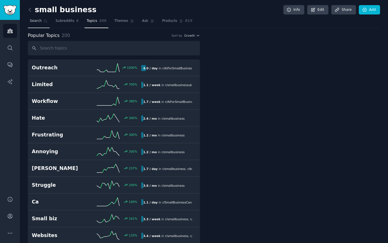
click at [41, 21] on span "Search" at bounding box center [36, 20] width 12 height 5
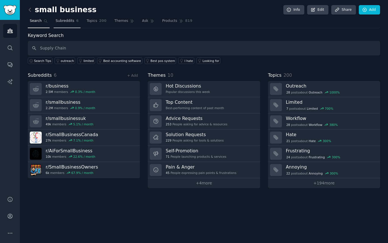
type input "Supply Chain"
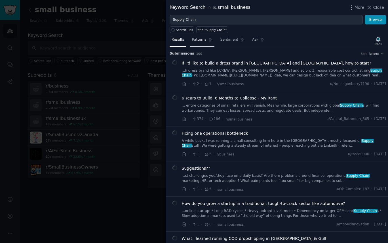
click at [203, 41] on span "Patterns" at bounding box center [199, 39] width 14 height 5
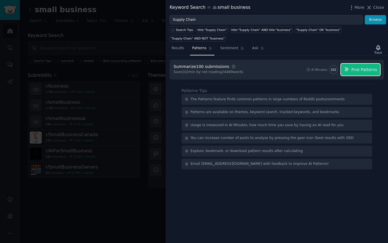
click at [363, 71] on span "Find Patterns" at bounding box center [365, 70] width 26 height 6
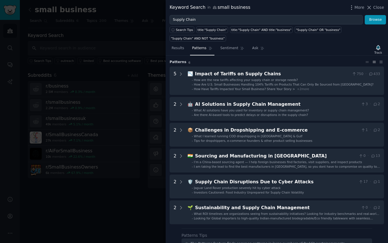
scroll to position [16, 0]
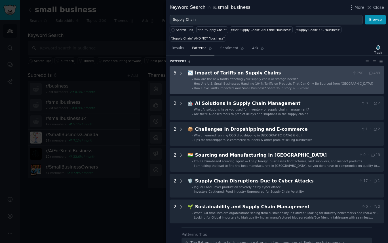
click at [255, 77] on div "How are the new tariffs affecting your supply chain or storage needs?" at bounding box center [246, 79] width 104 height 4
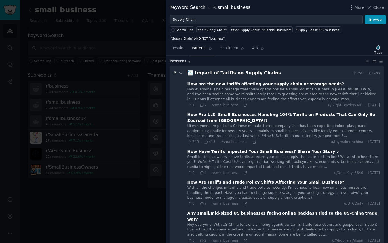
scroll to position [26, 0]
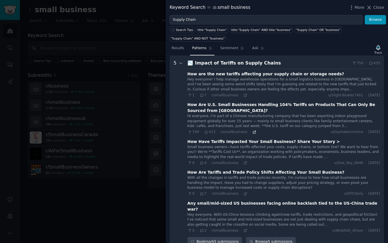
click at [253, 130] on icon at bounding box center [255, 132] width 4 height 4
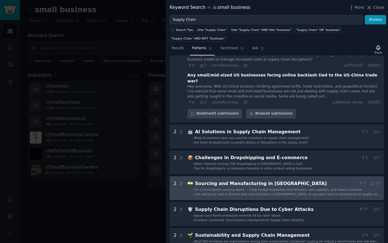
scroll to position [154, 0]
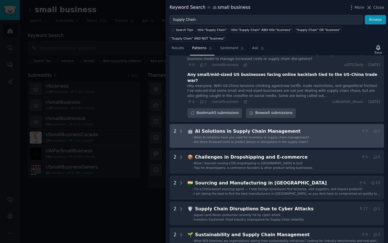
click at [207, 128] on div "AI Solutions in Supply Chain Management" at bounding box center [277, 131] width 164 height 7
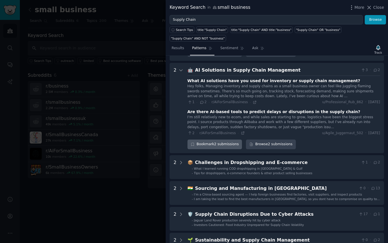
scroll to position [216, 0]
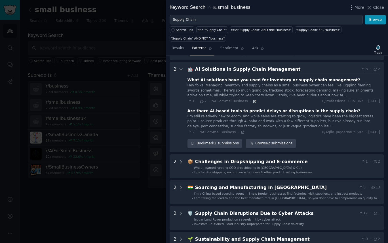
click at [253, 99] on icon at bounding box center [255, 101] width 4 height 4
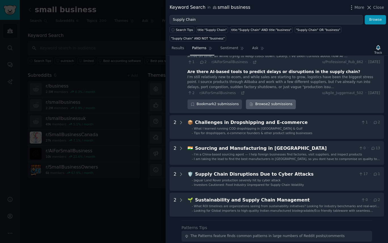
scroll to position [257, 0]
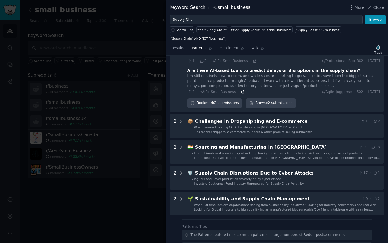
click at [241, 90] on icon at bounding box center [243, 92] width 4 height 4
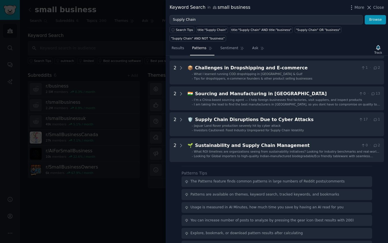
scroll to position [318, 0]
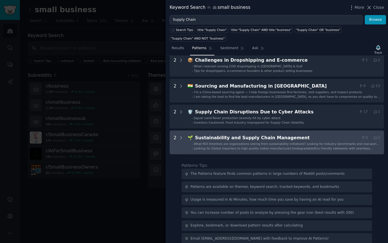
click at [234, 134] on div "Sustainability and Supply Chain Management" at bounding box center [277, 137] width 164 height 7
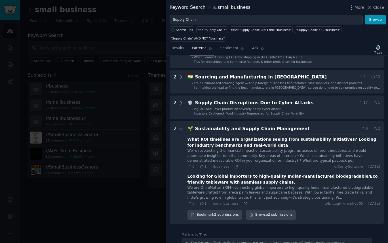
scroll to position [324, 0]
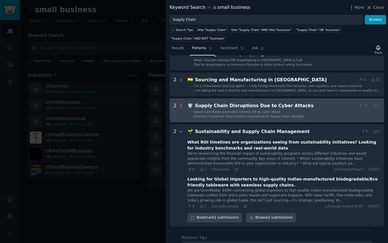
click at [229, 114] on span "Investors Cautioned: Food Industry Unprepared for Supply Chain Volatility" at bounding box center [249, 115] width 110 height 3
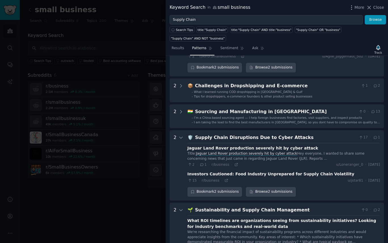
click at [229, 116] on span "I’m a China-based sourcing agent — I help foreign businesses find factories, vi…" at bounding box center [278, 117] width 168 height 3
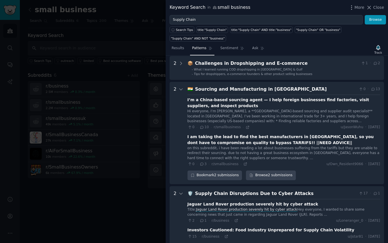
scroll to position [312, 0]
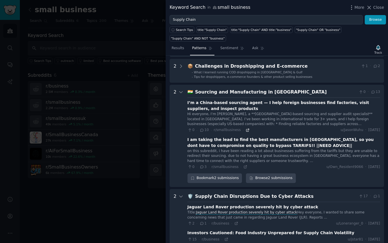
click at [246, 129] on icon at bounding box center [247, 130] width 3 height 3
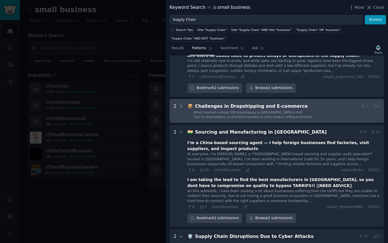
click at [244, 112] on E-commerce "2 📦 Challenges in Dropshipping and E-commerce 1 · 2 - What I learned running CO…" at bounding box center [277, 111] width 215 height 24
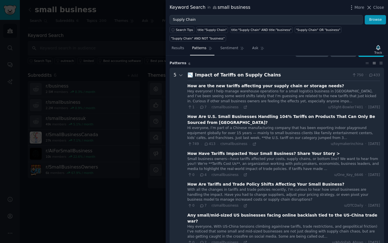
scroll to position [14, 0]
click at [244, 108] on icon at bounding box center [246, 107] width 4 height 4
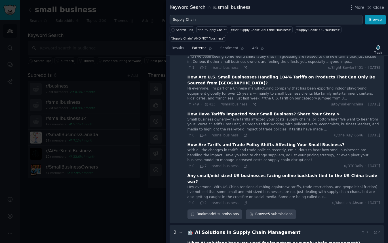
scroll to position [56, 0]
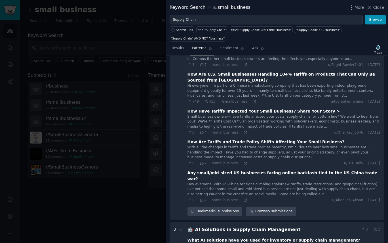
click at [127, 97] on div at bounding box center [194, 121] width 388 height 243
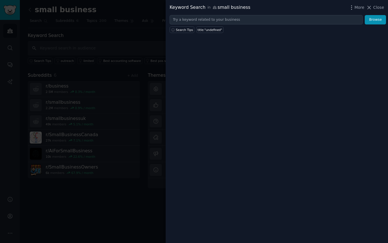
click at [44, 31] on div at bounding box center [194, 121] width 388 height 243
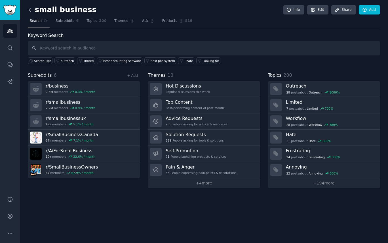
click at [28, 12] on icon at bounding box center [30, 10] width 6 height 6
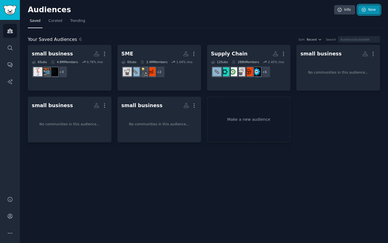
click at [364, 9] on icon at bounding box center [364, 9] width 5 height 5
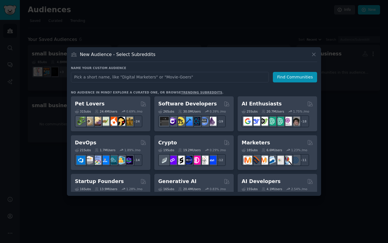
click at [215, 78] on input "text" at bounding box center [170, 77] width 198 height 11
type input "Contract Management"
click button "Find Communities" at bounding box center [295, 77] width 44 height 11
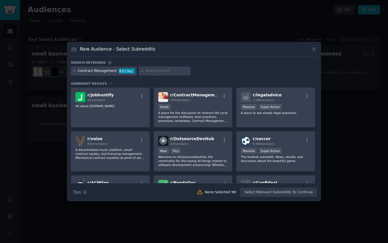
click at [72, 70] on div "Contract Management 8.9 / day" at bounding box center [104, 70] width 66 height 9
click at [75, 71] on icon at bounding box center [74, 71] width 3 height 3
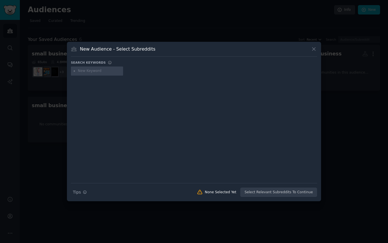
click at [89, 68] on div at bounding box center [97, 70] width 52 height 9
click at [88, 72] on input "text" at bounding box center [99, 70] width 43 height 5
type input "S&OP"
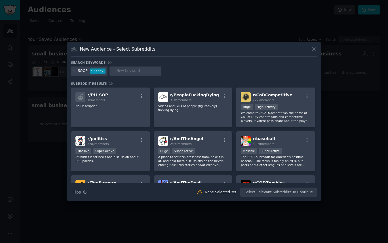
click at [75, 72] on icon at bounding box center [74, 71] width 3 height 3
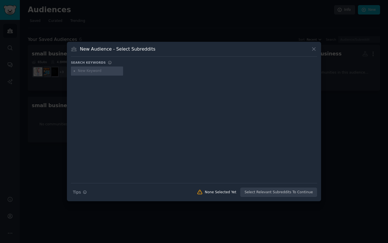
click at [83, 72] on input "text" at bounding box center [99, 70] width 43 height 5
type input "Supply Chain Risk"
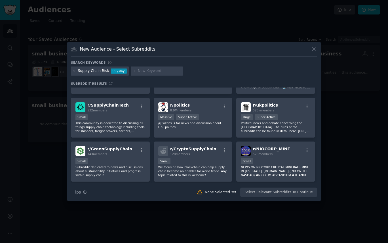
scroll to position [75, 0]
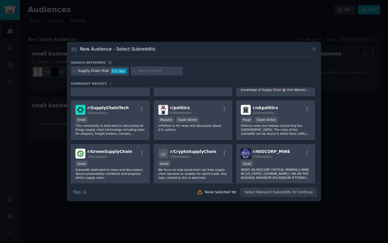
click at [70, 67] on div "New Audience - Select Subreddits Search keywords Supply Chain Risk 3.5 / day Su…" at bounding box center [194, 121] width 254 height 159
click at [73, 68] on div "Supply Chain Risk 3.5 / day" at bounding box center [100, 70] width 58 height 9
click at [74, 71] on icon at bounding box center [74, 71] width 3 height 3
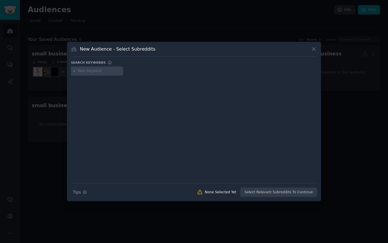
click at [82, 72] on input "text" at bounding box center [99, 70] width 43 height 5
type input "Spend Analytics"
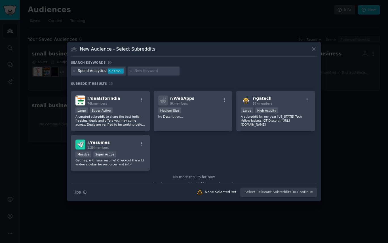
scroll to position [136, 0]
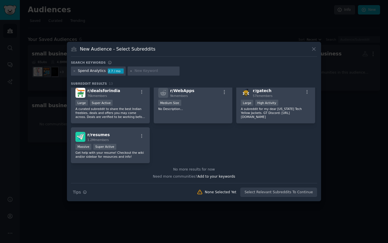
click at [75, 73] on div at bounding box center [74, 70] width 3 height 5
click at [74, 70] on icon at bounding box center [74, 71] width 3 height 3
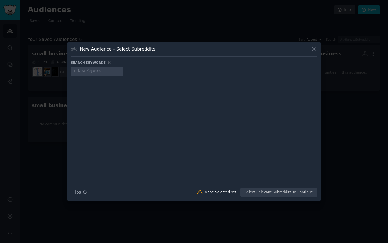
click at [89, 72] on input "text" at bounding box center [99, 70] width 43 height 5
type input "Supplier Relationship Management"
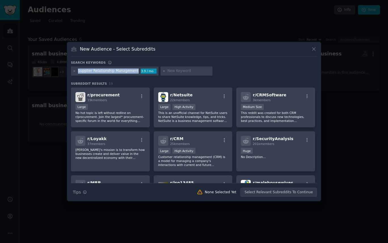
drag, startPoint x: 74, startPoint y: 72, endPoint x: 92, endPoint y: 77, distance: 18.1
click at [92, 77] on div "Supplier Relationship Management 3.9 / mo" at bounding box center [194, 71] width 246 height 11
click at [75, 72] on icon at bounding box center [74, 71] width 3 height 3
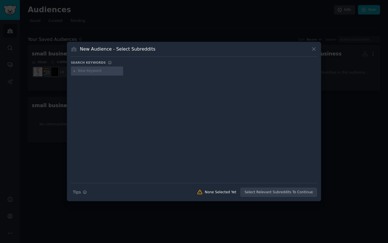
click at [89, 70] on input "text" at bounding box center [99, 70] width 43 height 5
click at [43, 92] on div at bounding box center [194, 121] width 388 height 243
click at [115, 27] on div at bounding box center [194, 121] width 388 height 243
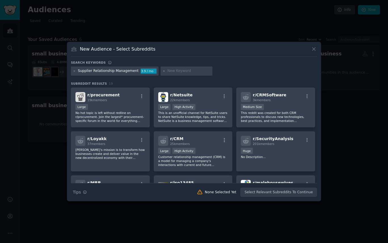
click at [36, 33] on div at bounding box center [194, 121] width 388 height 243
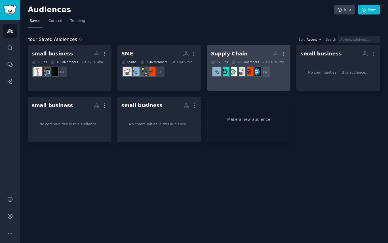
click at [258, 54] on h2 "Supply Chain More" at bounding box center [249, 54] width 76 height 10
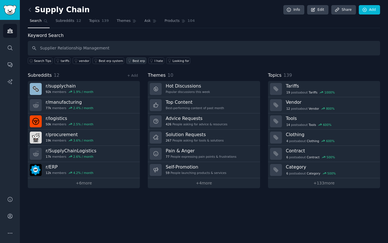
type input "Supplier Relationship Management"
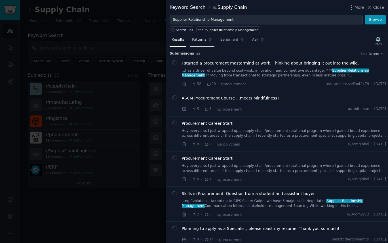
click at [203, 40] on span "Patterns" at bounding box center [199, 39] width 14 height 5
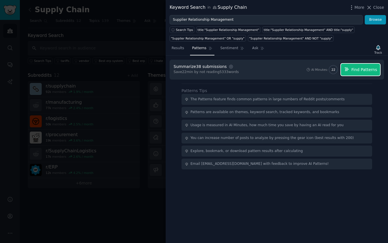
click at [370, 73] on button "Find Patterns" at bounding box center [360, 70] width 39 height 12
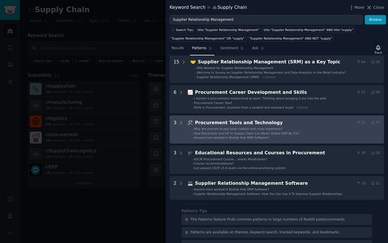
scroll to position [27, 0]
click at [296, 127] on li "- Why are procure to pay tools rubbish and crazy expensive?" at bounding box center [286, 128] width 188 height 4
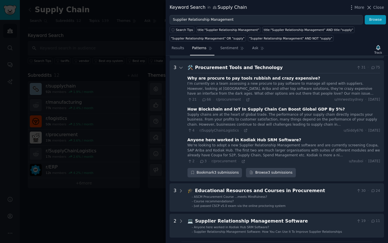
click at [296, 128] on div "4 · r/SupplyChainLogistics · u/Siddy676 · [DATE]" at bounding box center [284, 130] width 193 height 5
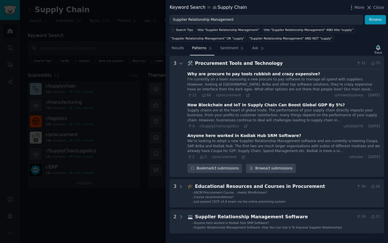
scroll to position [86, 0]
click at [246, 94] on icon at bounding box center [248, 95] width 4 height 4
